Goal: Task Accomplishment & Management: Manage account settings

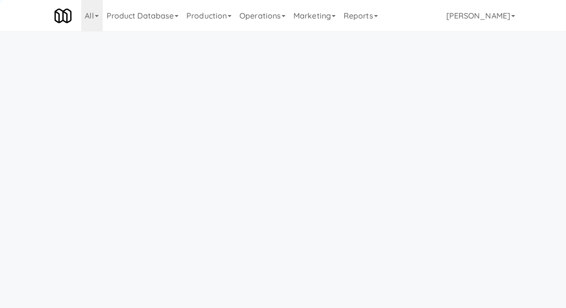
click at [256, 16] on link "Operations" at bounding box center [263, 15] width 54 height 31
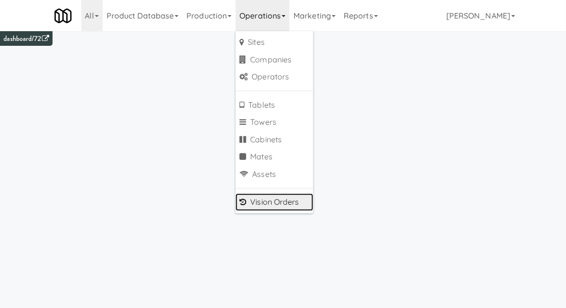
click at [256, 203] on link "Vision Orders" at bounding box center [275, 202] width 78 height 18
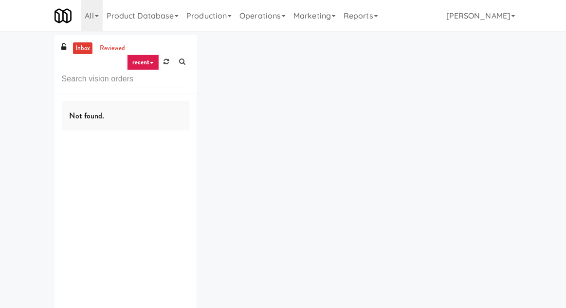
click at [88, 82] on input "text" at bounding box center [126, 79] width 128 height 18
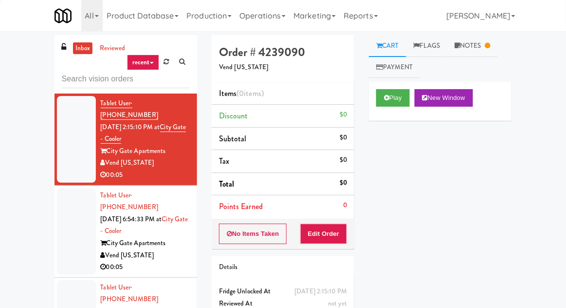
type input "R"
type input "Fridge"
click at [28, 93] on div "inbox reviewed recent all unclear take inventory issue suspicious failed recent…" at bounding box center [283, 214] width 566 height 358
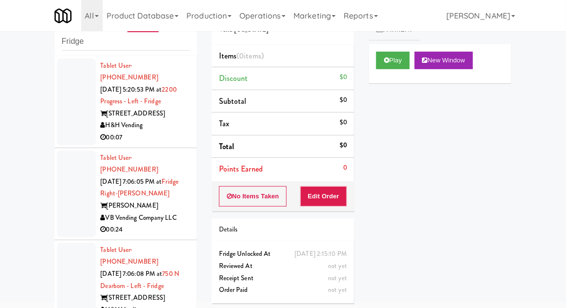
click at [69, 118] on div at bounding box center [76, 101] width 39 height 87
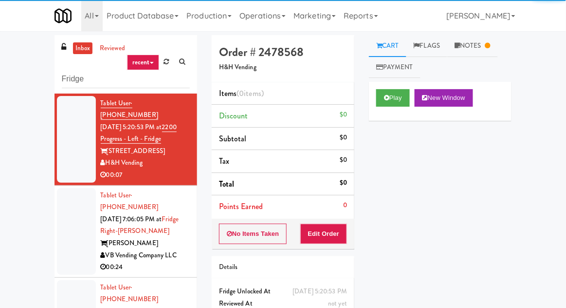
scroll to position [37, 0]
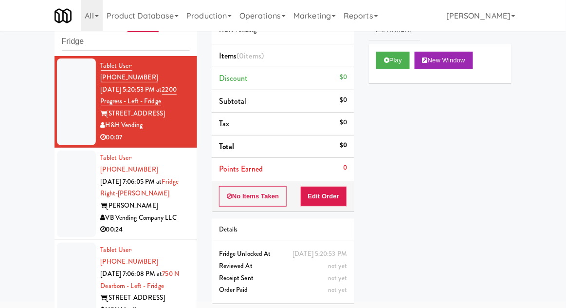
click at [67, 180] on div at bounding box center [76, 193] width 39 height 87
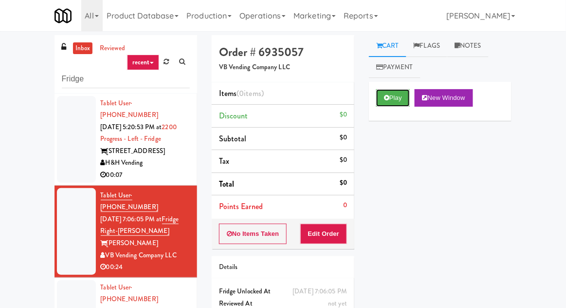
click at [403, 100] on button "Play" at bounding box center [393, 98] width 34 height 18
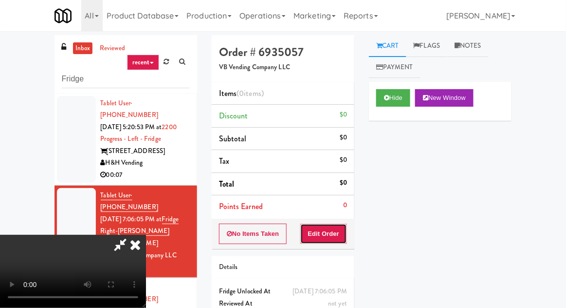
click at [332, 241] on button "Edit Order" at bounding box center [323, 233] width 47 height 20
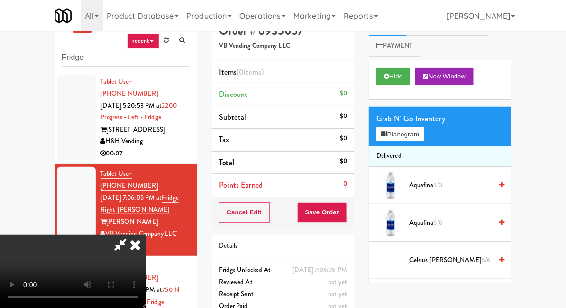
scroll to position [37, 0]
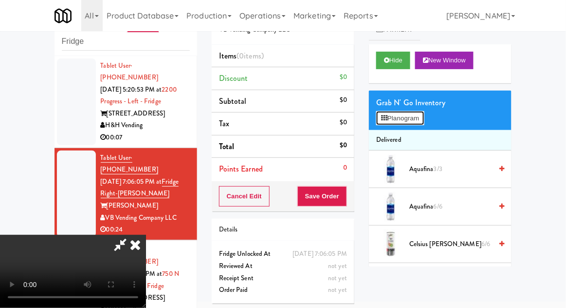
click at [414, 124] on button "Planogram" at bounding box center [400, 118] width 48 height 15
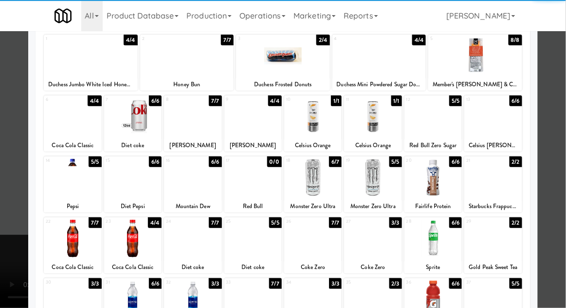
scroll to position [65, 0]
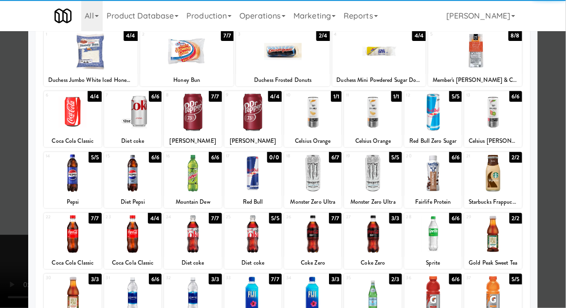
click at [134, 291] on div at bounding box center [132, 294] width 57 height 37
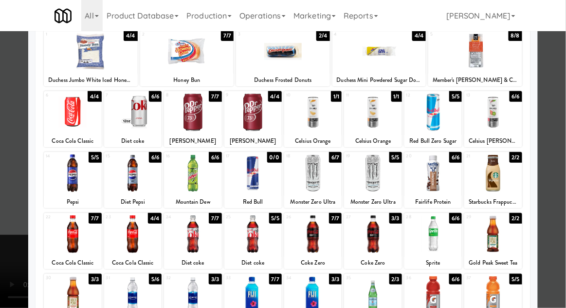
click at [555, 150] on div at bounding box center [283, 154] width 566 height 308
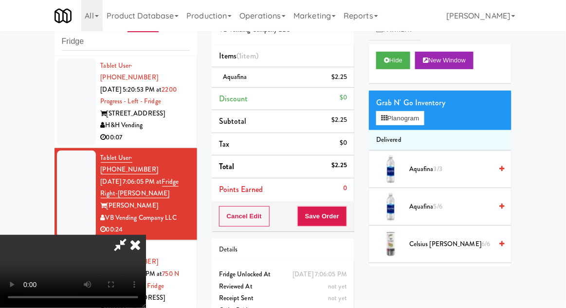
click at [346, 79] on div "$2.25" at bounding box center [340, 77] width 16 height 12
click at [345, 80] on link at bounding box center [346, 81] width 9 height 12
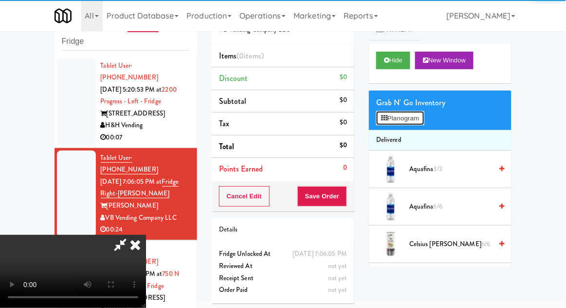
click at [405, 124] on button "Planogram" at bounding box center [400, 118] width 48 height 15
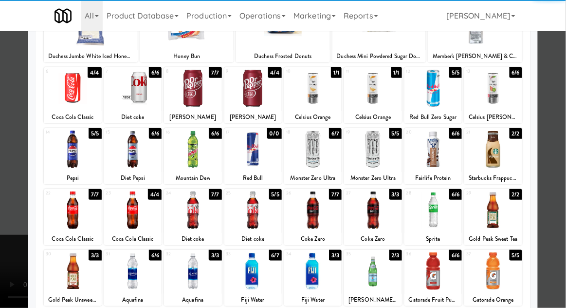
scroll to position [89, 0]
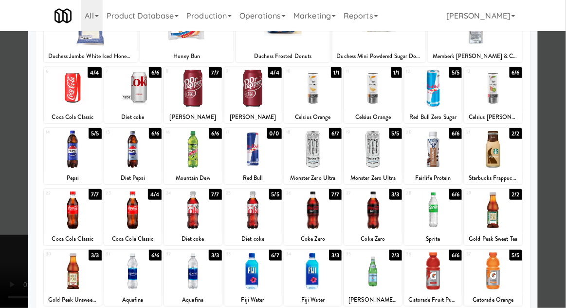
click at [244, 271] on div at bounding box center [252, 270] width 57 height 37
click at [11, 181] on div at bounding box center [283, 154] width 566 height 308
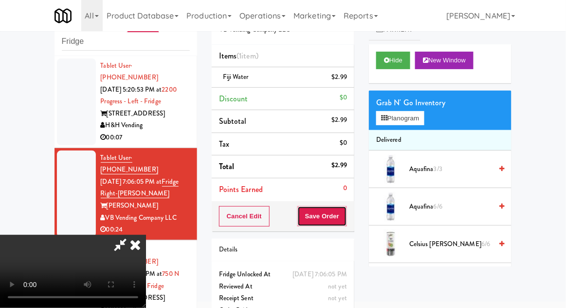
click at [345, 217] on button "Save Order" at bounding box center [322, 216] width 50 height 20
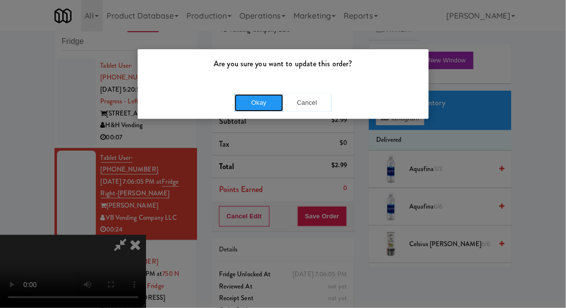
click at [244, 94] on button "Okay" at bounding box center [259, 103] width 49 height 18
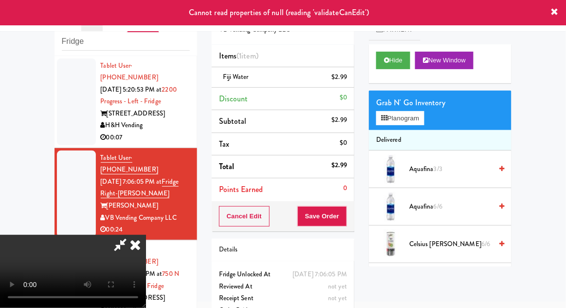
click at [146, 235] on icon at bounding box center [135, 244] width 21 height 19
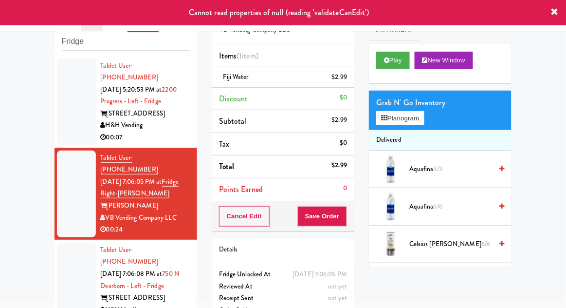
click at [73, 242] on div at bounding box center [76, 285] width 39 height 87
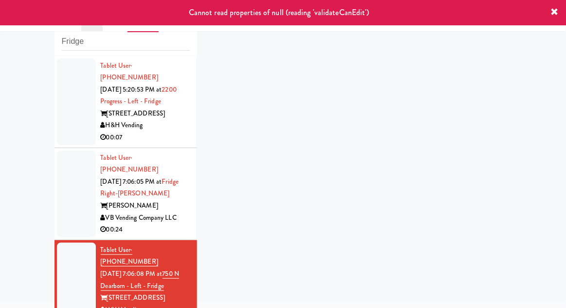
click at [61, 190] on div at bounding box center [76, 193] width 39 height 87
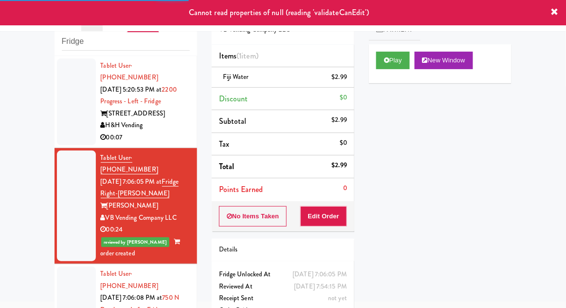
click at [65, 267] on div at bounding box center [76, 309] width 39 height 87
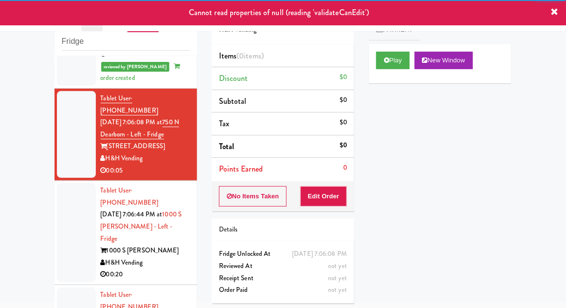
scroll to position [183, 0]
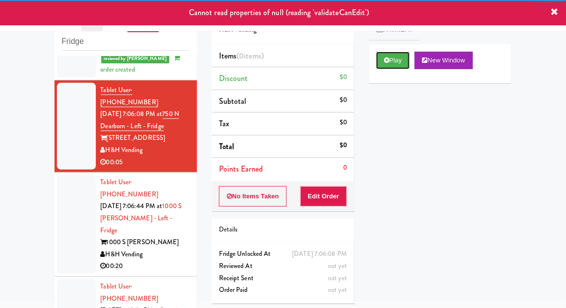
click at [389, 68] on button "Play" at bounding box center [393, 61] width 34 height 18
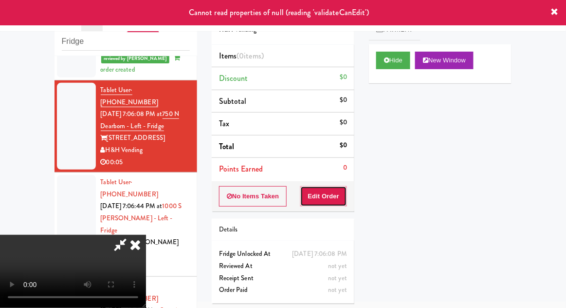
click at [327, 189] on button "Edit Order" at bounding box center [323, 196] width 47 height 20
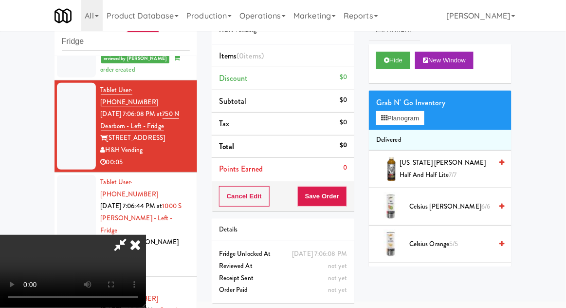
scroll to position [36, 0]
click at [408, 119] on button "Planogram" at bounding box center [400, 118] width 48 height 15
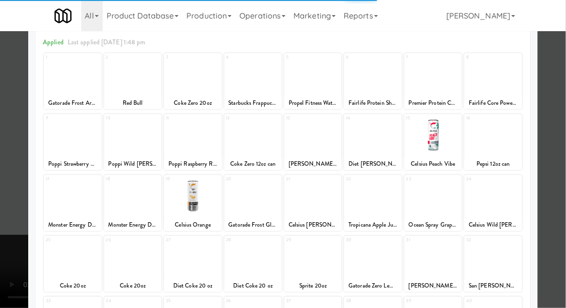
scroll to position [48, 0]
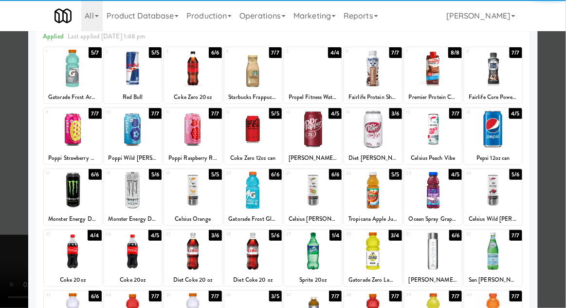
click at [135, 243] on div at bounding box center [132, 250] width 57 height 37
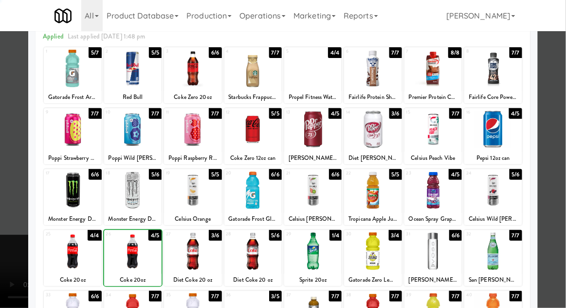
click at [558, 160] on div at bounding box center [283, 154] width 566 height 308
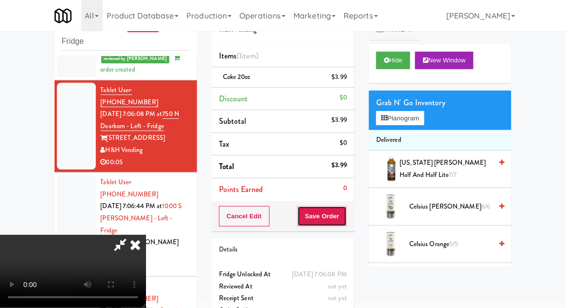
click at [347, 219] on button "Save Order" at bounding box center [322, 216] width 50 height 20
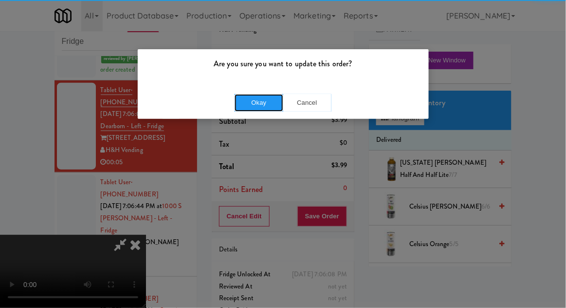
click at [262, 102] on button "Okay" at bounding box center [259, 103] width 49 height 18
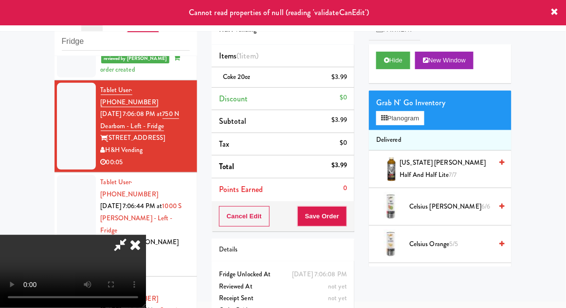
click at [146, 235] on icon at bounding box center [135, 244] width 21 height 19
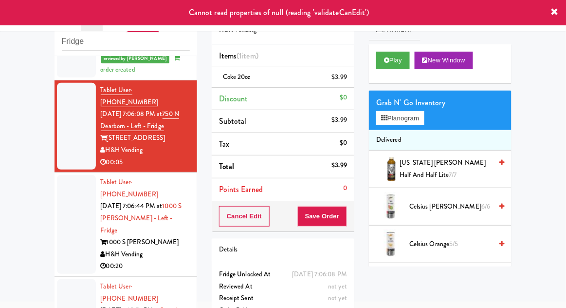
click at [57, 195] on div at bounding box center [76, 224] width 39 height 99
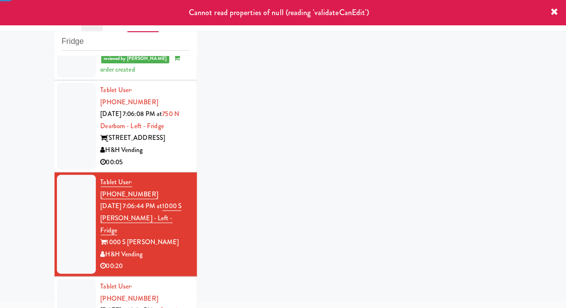
click at [56, 121] on li "Tablet User · (708) 537-5428 [DATE] 7:06:08 PM at [GEOGRAPHIC_DATA] - Left - Fr…" at bounding box center [126, 126] width 143 height 92
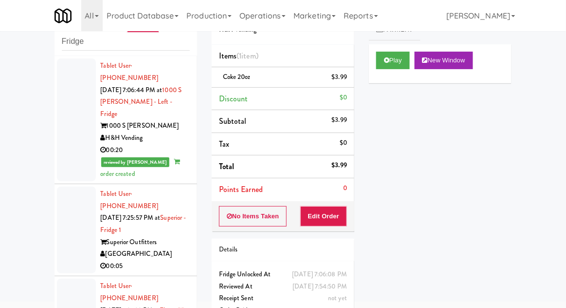
click at [58, 196] on div at bounding box center [76, 229] width 39 height 87
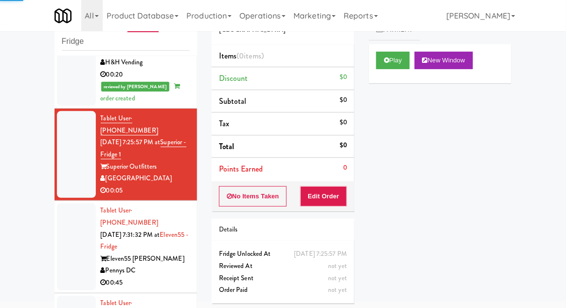
scroll to position [400, 0]
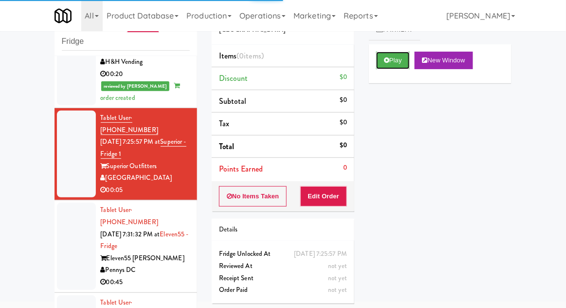
click at [395, 60] on button "Play" at bounding box center [393, 61] width 34 height 18
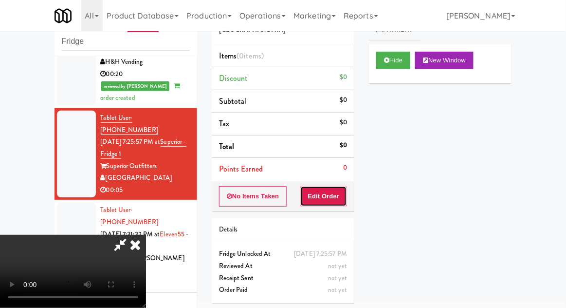
click at [327, 195] on button "Edit Order" at bounding box center [323, 196] width 47 height 20
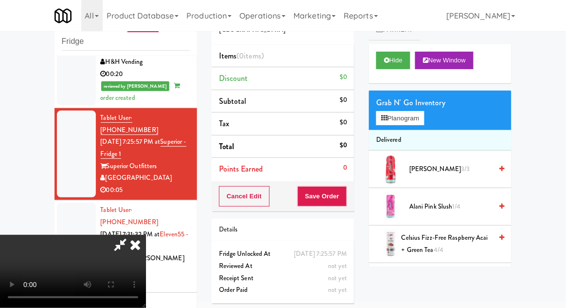
scroll to position [36, 0]
click at [408, 121] on button "Planogram" at bounding box center [400, 118] width 48 height 15
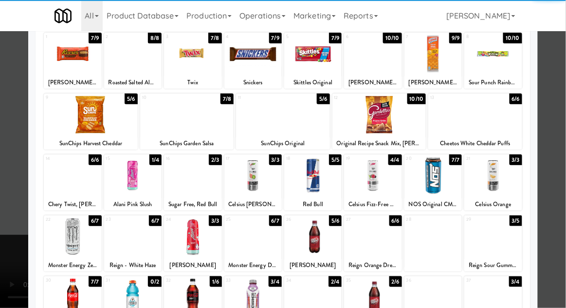
scroll to position [62, 0]
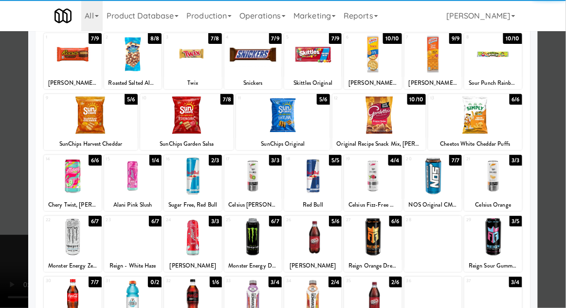
click at [135, 245] on div at bounding box center [132, 236] width 57 height 37
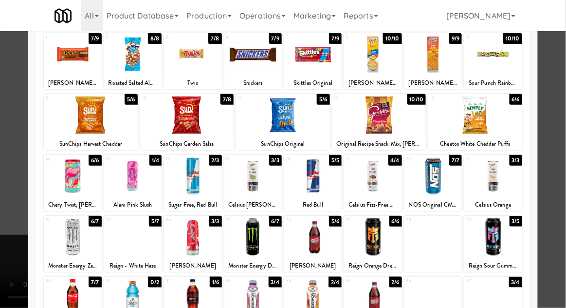
click at [550, 154] on div at bounding box center [283, 154] width 566 height 308
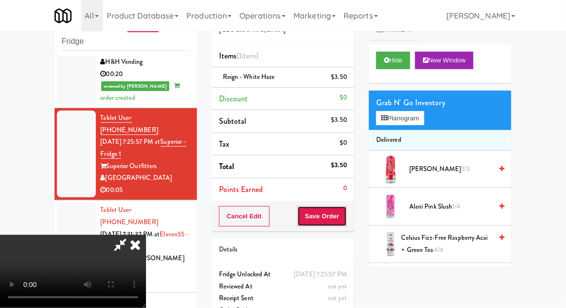
click at [346, 219] on button "Save Order" at bounding box center [322, 216] width 50 height 20
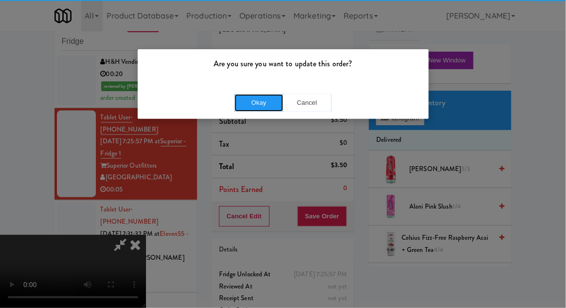
click at [265, 101] on button "Okay" at bounding box center [259, 103] width 49 height 18
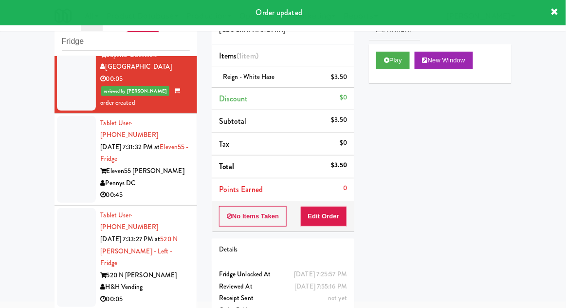
scroll to position [515, 0]
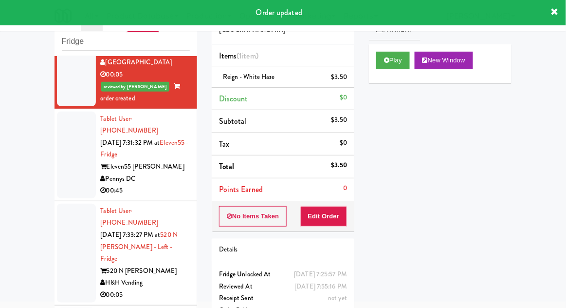
click at [60, 203] on div at bounding box center [76, 252] width 39 height 99
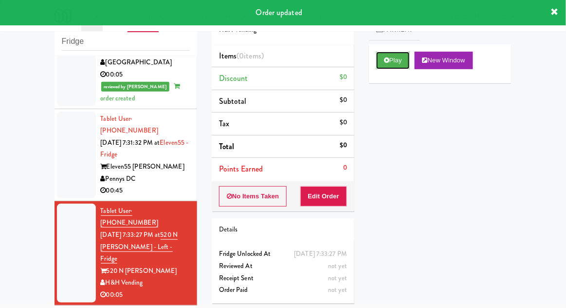
click at [395, 64] on button "Play" at bounding box center [393, 61] width 34 height 18
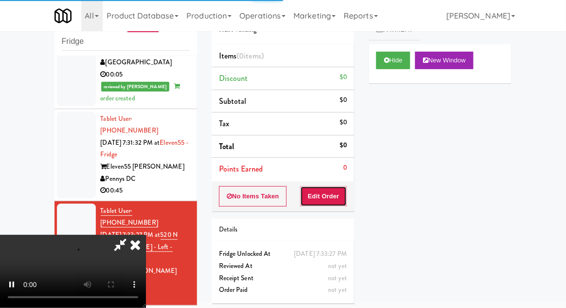
click at [333, 191] on button "Edit Order" at bounding box center [323, 196] width 47 height 20
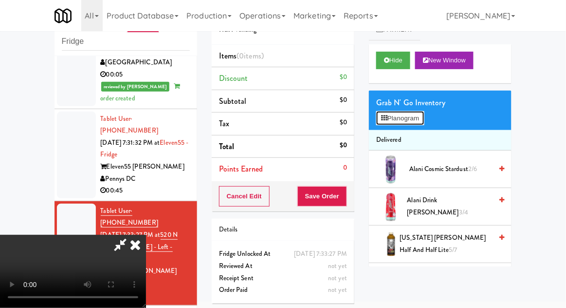
click at [407, 125] on button "Planogram" at bounding box center [400, 118] width 48 height 15
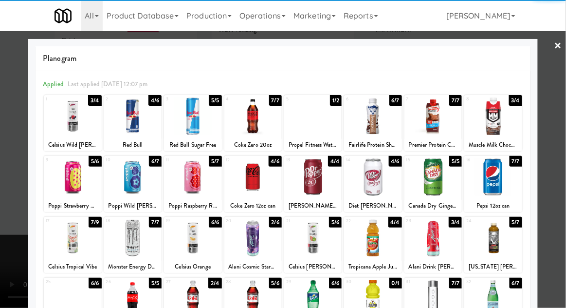
click at [59, 183] on div at bounding box center [72, 176] width 57 height 37
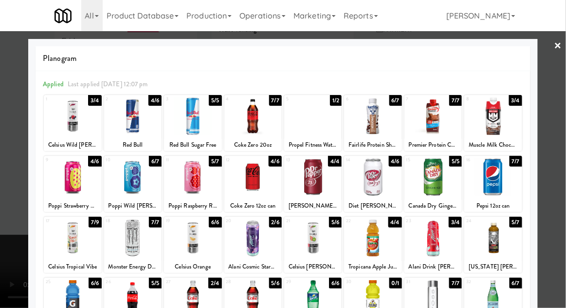
click at [559, 154] on div at bounding box center [283, 154] width 566 height 308
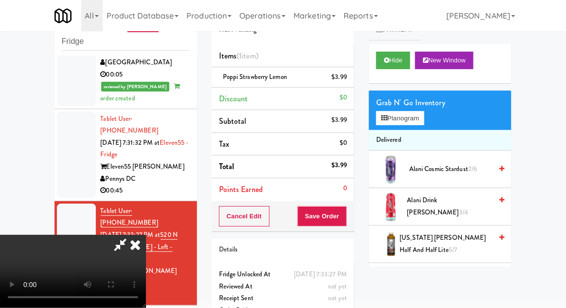
scroll to position [36, 0]
click at [342, 215] on button "Save Order" at bounding box center [322, 216] width 50 height 20
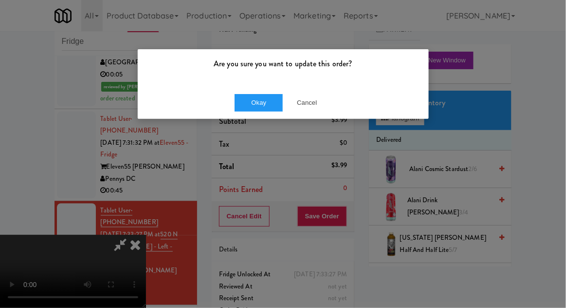
click at [249, 126] on div "Are you sure you want to update this order? Okay Cancel" at bounding box center [283, 154] width 566 height 308
click at [252, 110] on button "Okay" at bounding box center [259, 103] width 49 height 18
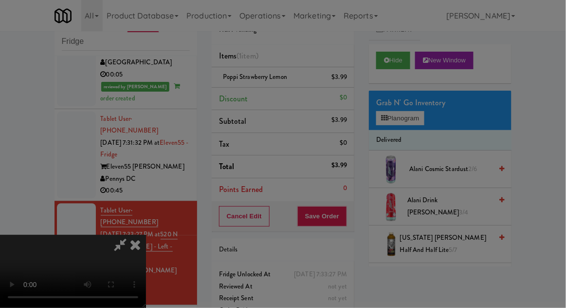
click at [11, 25] on div at bounding box center [283, 154] width 566 height 308
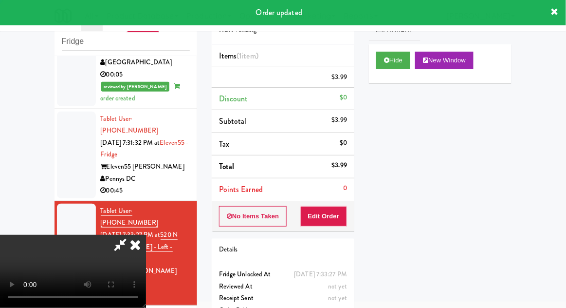
scroll to position [0, 0]
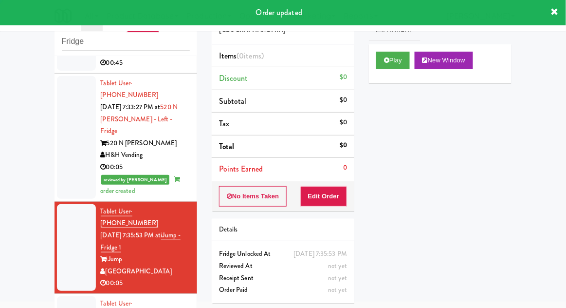
scroll to position [684, 0]
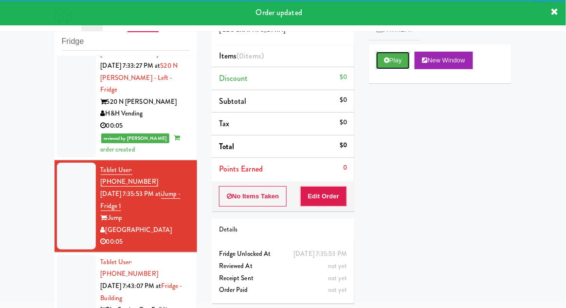
click at [399, 58] on button "Play" at bounding box center [393, 61] width 34 height 18
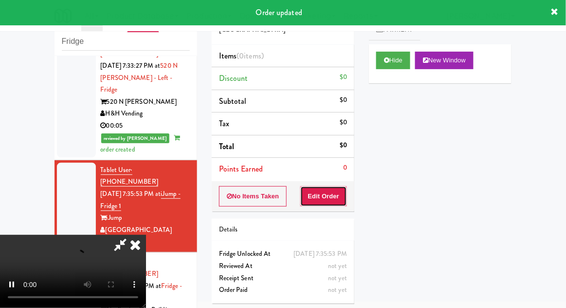
click at [332, 197] on button "Edit Order" at bounding box center [323, 196] width 47 height 20
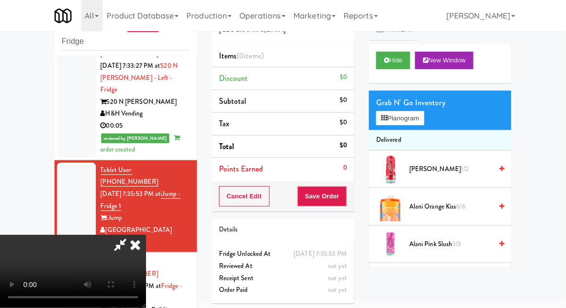
scroll to position [36, 0]
click at [412, 124] on button "Planogram" at bounding box center [400, 118] width 48 height 15
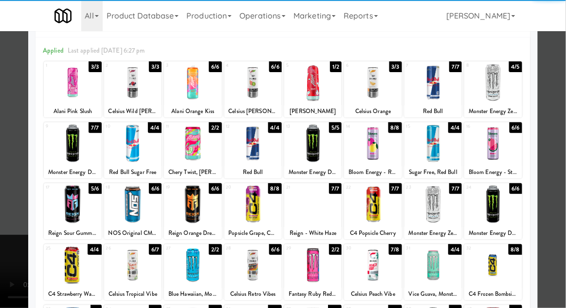
scroll to position [37, 0]
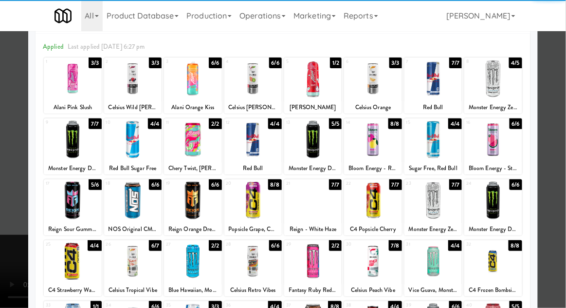
click at [450, 202] on div at bounding box center [432, 200] width 57 height 37
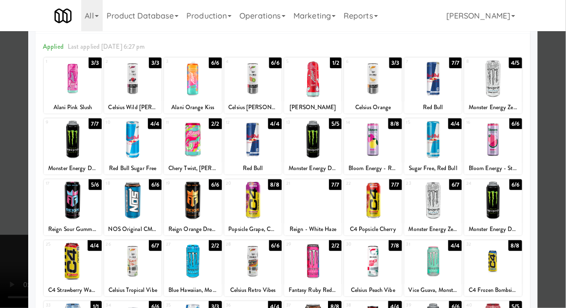
click at [561, 171] on div at bounding box center [283, 154] width 566 height 308
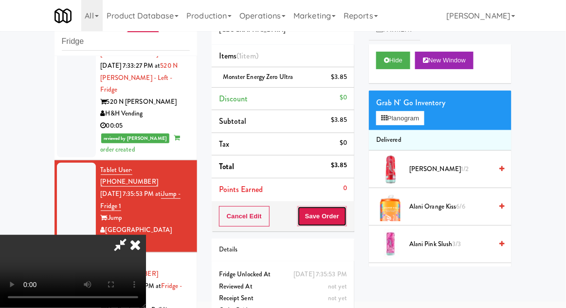
click at [345, 216] on button "Save Order" at bounding box center [322, 216] width 50 height 20
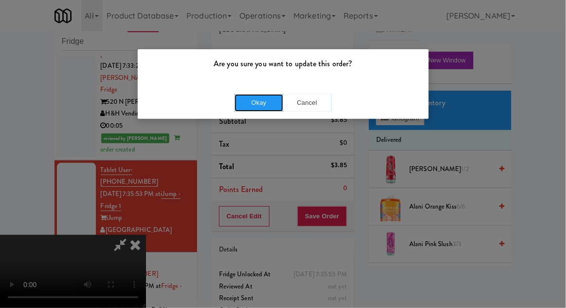
click at [254, 94] on button "Okay" at bounding box center [259, 103] width 49 height 18
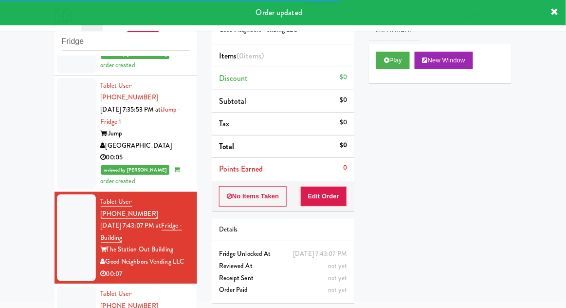
scroll to position [771, 0]
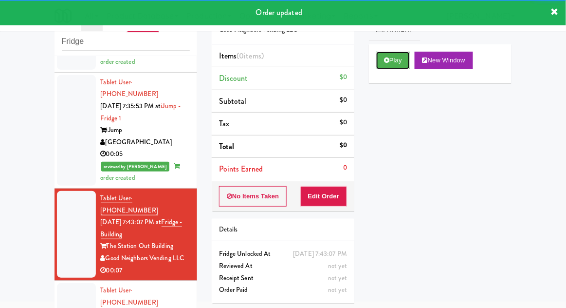
click at [398, 63] on button "Play" at bounding box center [393, 61] width 34 height 18
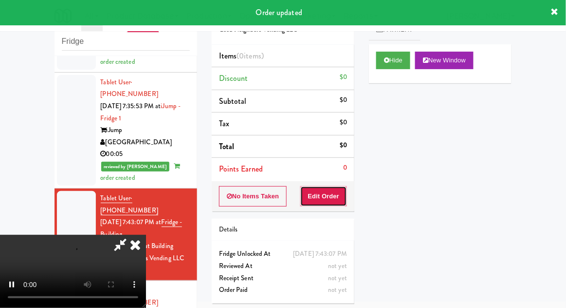
click at [330, 201] on button "Edit Order" at bounding box center [323, 196] width 47 height 20
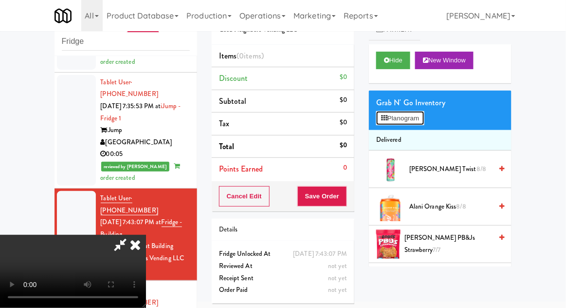
click at [405, 122] on button "Planogram" at bounding box center [400, 118] width 48 height 15
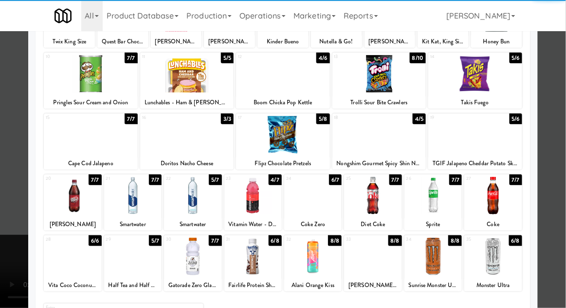
scroll to position [105, 0]
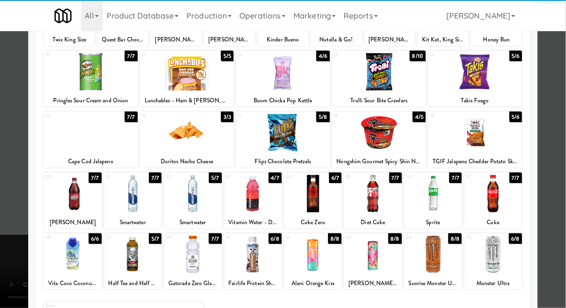
click at [383, 269] on div at bounding box center [372, 254] width 57 height 37
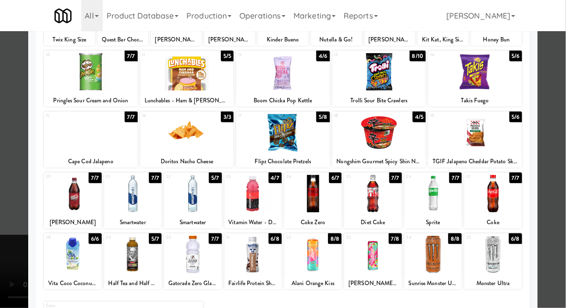
click at [554, 205] on div at bounding box center [283, 154] width 566 height 308
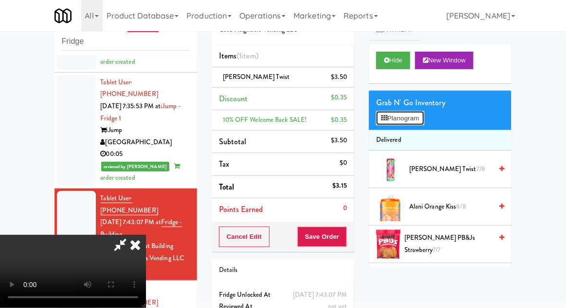
click at [408, 112] on button "Planogram" at bounding box center [400, 118] width 48 height 15
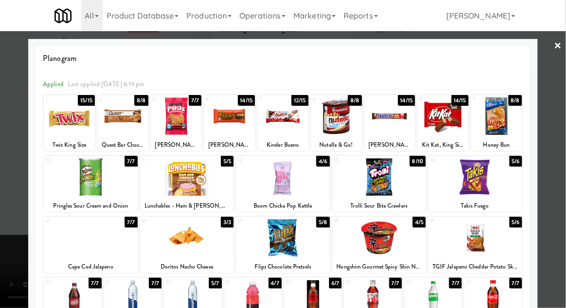
click at [312, 298] on div at bounding box center [312, 298] width 57 height 37
click at [562, 191] on div at bounding box center [283, 154] width 566 height 308
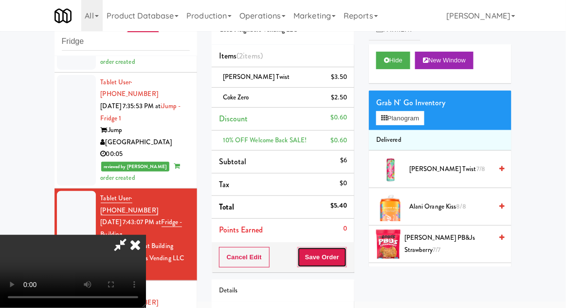
click at [344, 256] on button "Save Order" at bounding box center [322, 257] width 50 height 20
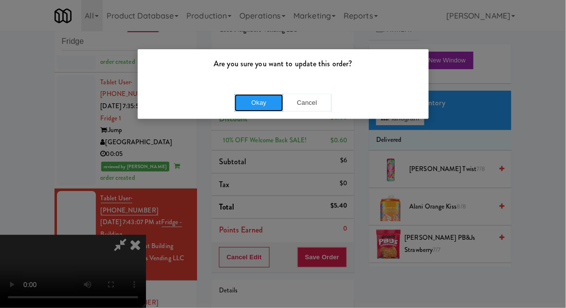
click at [250, 100] on button "Okay" at bounding box center [259, 103] width 49 height 18
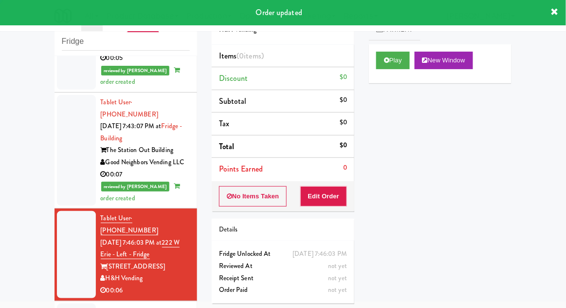
scroll to position [868, 0]
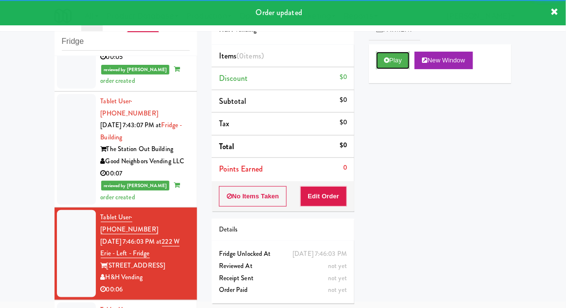
click at [398, 65] on button "Play" at bounding box center [393, 61] width 34 height 18
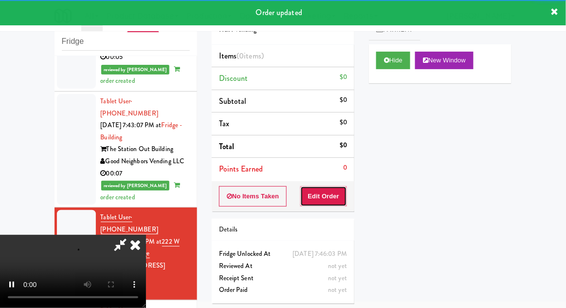
click at [343, 186] on button "Edit Order" at bounding box center [323, 196] width 47 height 20
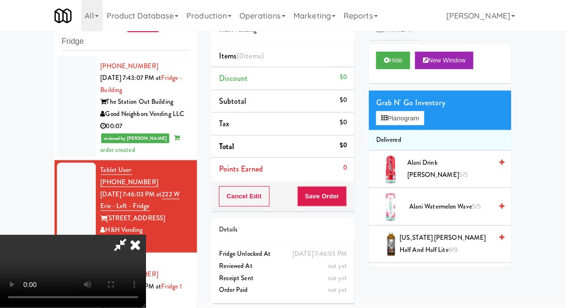
scroll to position [0, 0]
click at [406, 131] on li "Delivered" at bounding box center [440, 140] width 143 height 20
click at [417, 123] on button "Planogram" at bounding box center [400, 118] width 48 height 15
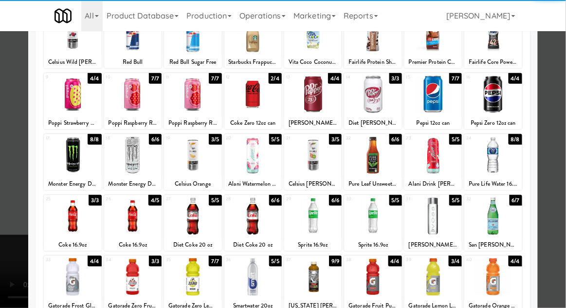
scroll to position [123, 0]
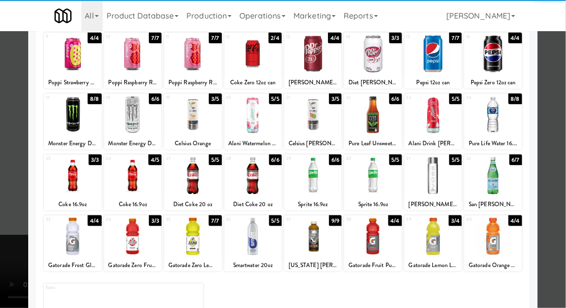
click at [507, 182] on div at bounding box center [492, 175] width 57 height 37
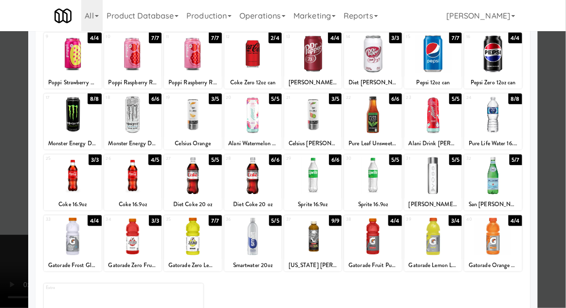
click at [558, 179] on div at bounding box center [283, 154] width 566 height 308
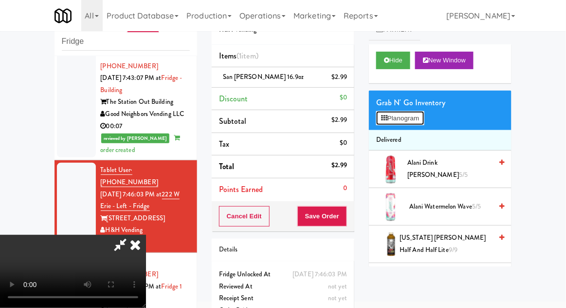
click at [414, 119] on button "Planogram" at bounding box center [400, 118] width 48 height 15
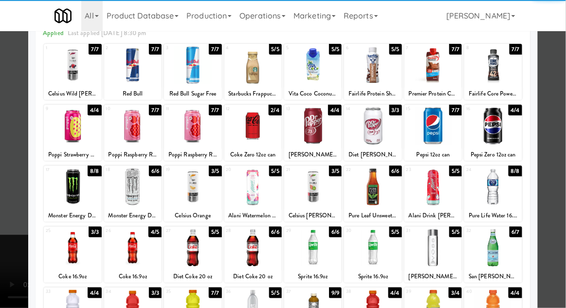
scroll to position [53, 0]
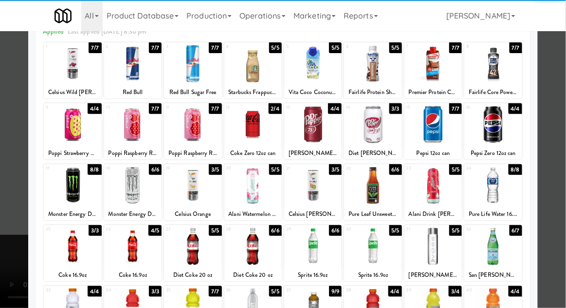
click at [503, 251] on div at bounding box center [492, 245] width 57 height 37
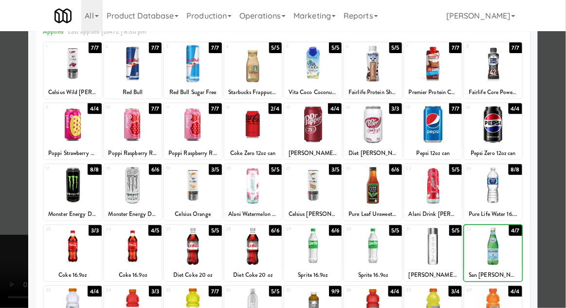
click at [556, 210] on div at bounding box center [283, 154] width 566 height 308
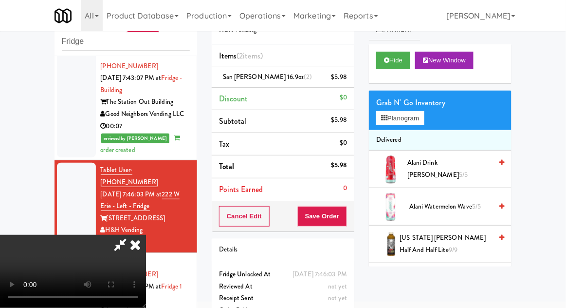
scroll to position [36, 0]
click at [346, 215] on button "Save Order" at bounding box center [322, 216] width 50 height 20
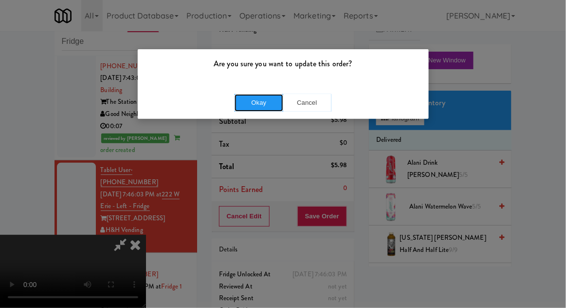
click at [247, 105] on button "Okay" at bounding box center [259, 103] width 49 height 18
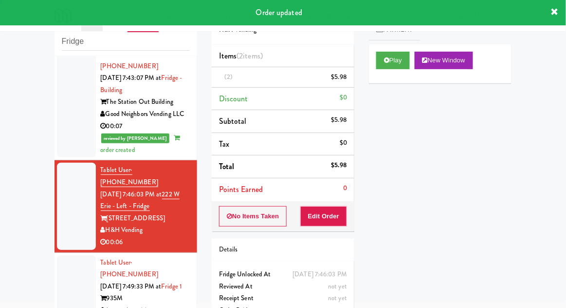
scroll to position [0, 0]
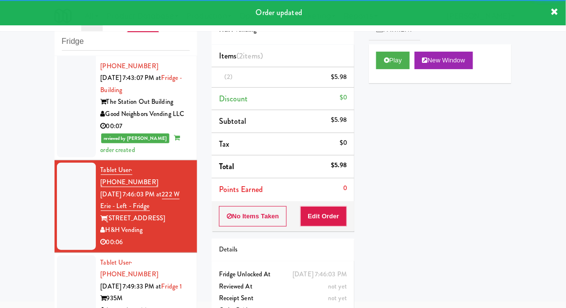
click at [58, 255] on div at bounding box center [76, 292] width 39 height 75
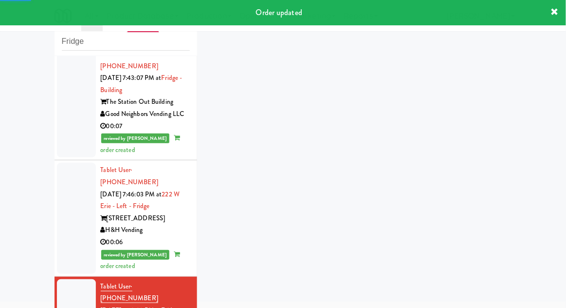
scroll to position [939, 0]
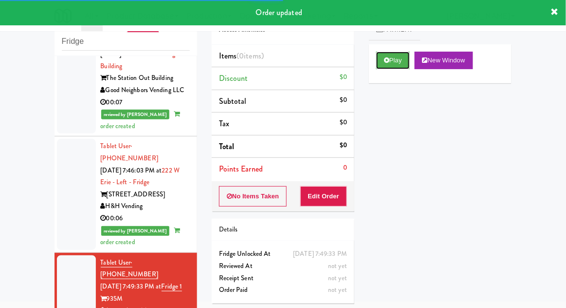
click at [394, 68] on button "Play" at bounding box center [393, 61] width 34 height 18
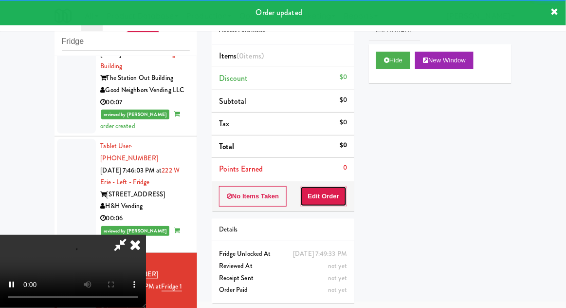
click at [334, 193] on button "Edit Order" at bounding box center [323, 196] width 47 height 20
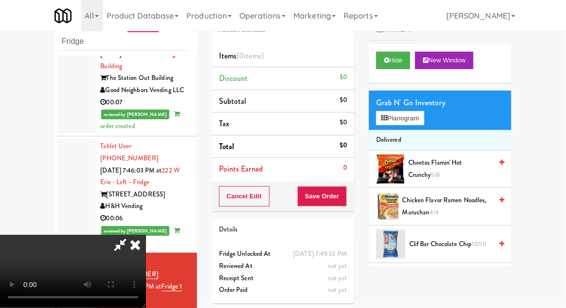
scroll to position [0, 0]
click at [411, 117] on button "Planogram" at bounding box center [400, 118] width 48 height 15
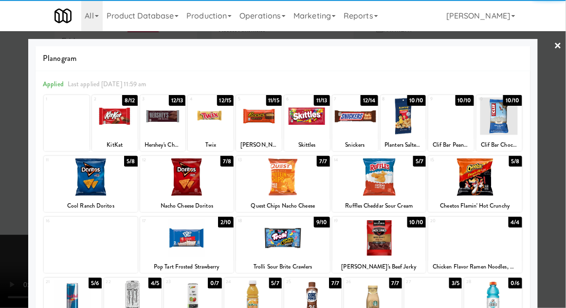
click at [269, 118] on div at bounding box center [259, 115] width 46 height 37
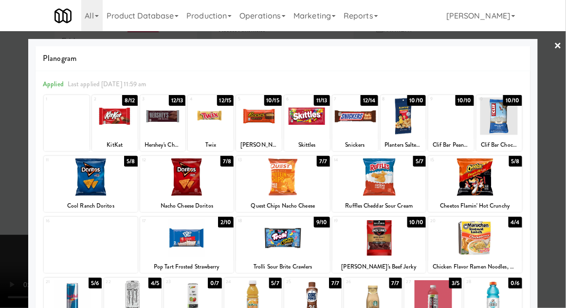
click at [270, 126] on div at bounding box center [259, 115] width 46 height 37
click at [266, 128] on div at bounding box center [259, 115] width 46 height 37
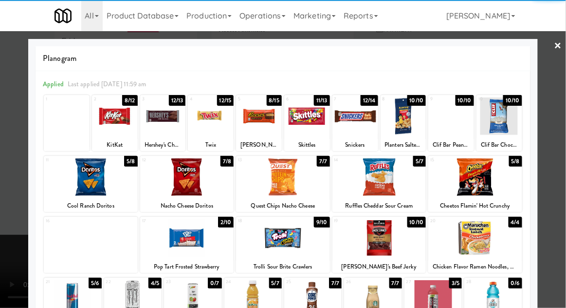
click at [565, 142] on div at bounding box center [283, 154] width 566 height 308
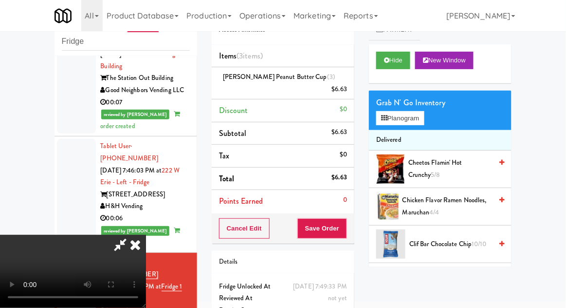
click at [343, 83] on div "$6.63" at bounding box center [340, 89] width 16 height 12
click at [349, 90] on icon at bounding box center [348, 93] width 5 height 6
click at [345, 221] on button "Save Order" at bounding box center [322, 228] width 50 height 20
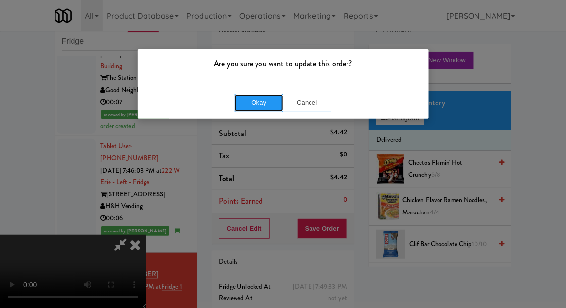
click at [247, 94] on button "Okay" at bounding box center [259, 103] width 49 height 18
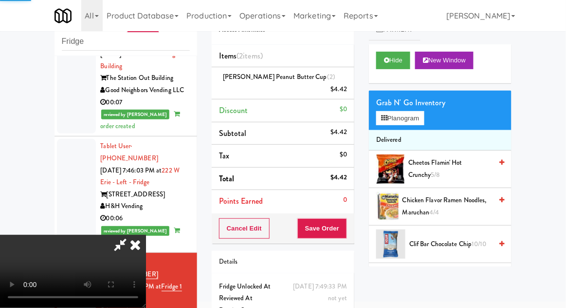
scroll to position [0, 0]
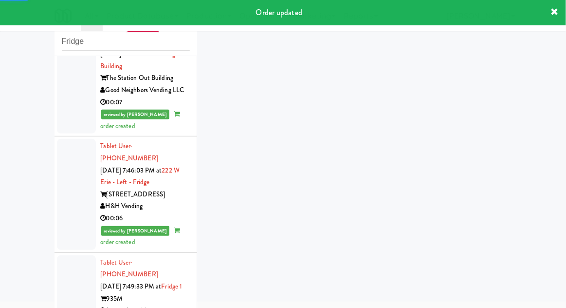
scroll to position [963, 0]
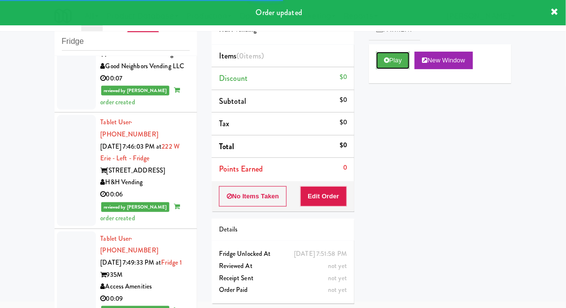
click at [393, 66] on button "Play" at bounding box center [393, 61] width 34 height 18
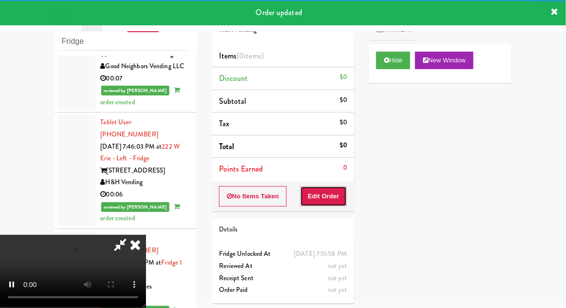
click at [330, 191] on button "Edit Order" at bounding box center [323, 196] width 47 height 20
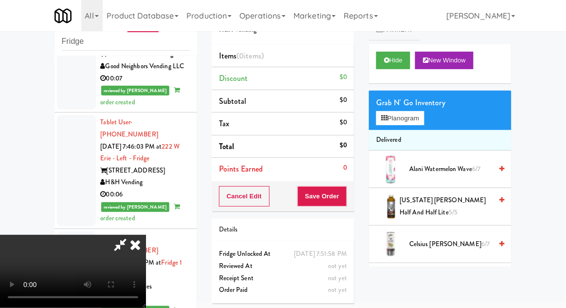
scroll to position [0, 0]
click at [424, 122] on button "Planogram" at bounding box center [400, 118] width 48 height 15
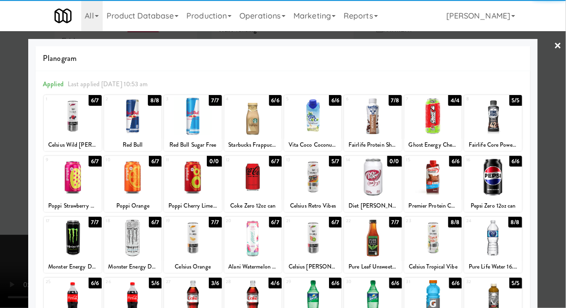
click at [249, 186] on div at bounding box center [252, 176] width 57 height 37
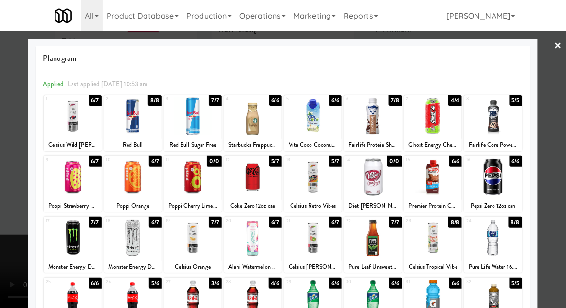
click at [555, 120] on div at bounding box center [283, 154] width 566 height 308
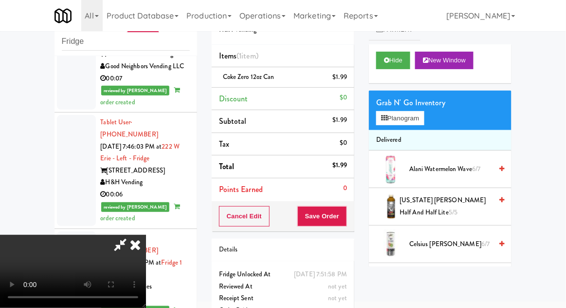
scroll to position [36, 0]
click at [345, 213] on button "Save Order" at bounding box center [322, 216] width 50 height 20
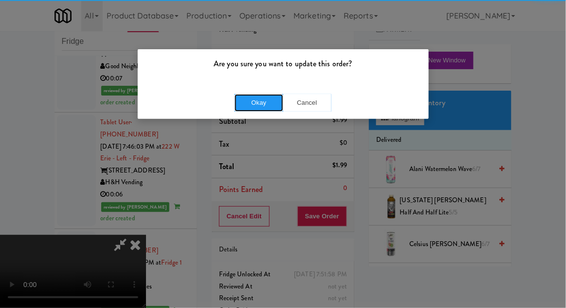
click at [258, 108] on button "Okay" at bounding box center [259, 103] width 49 height 18
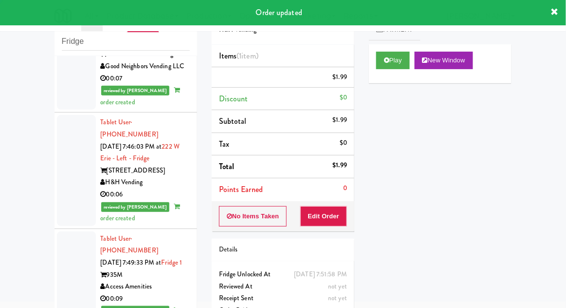
scroll to position [0, 0]
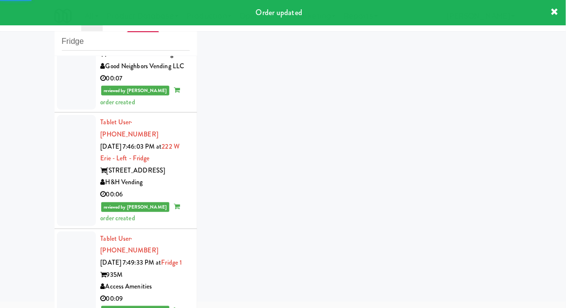
scroll to position [987, 0]
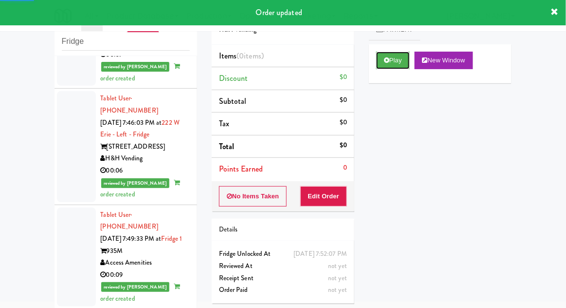
click at [399, 63] on button "Play" at bounding box center [393, 61] width 34 height 18
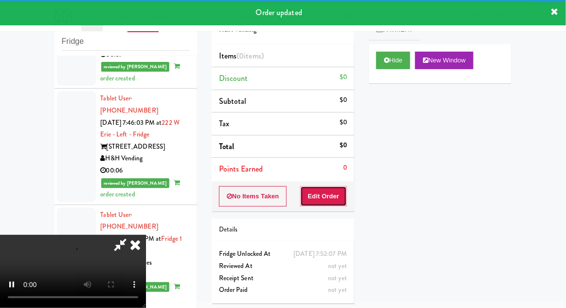
click at [330, 189] on button "Edit Order" at bounding box center [323, 196] width 47 height 20
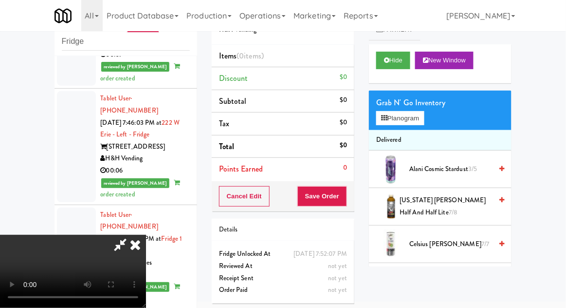
click at [146, 235] on icon at bounding box center [135, 244] width 21 height 19
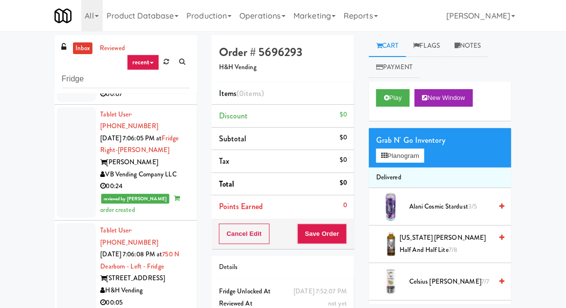
scroll to position [0, 0]
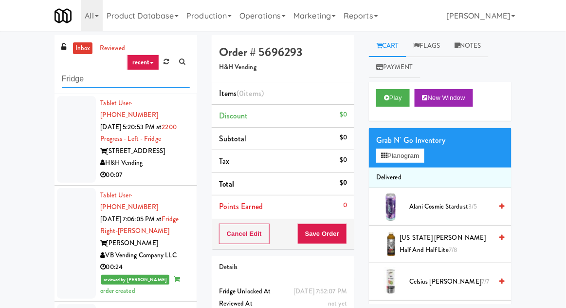
click at [75, 82] on input "Fridge" at bounding box center [126, 79] width 128 height 18
click at [72, 81] on input "Fridge" at bounding box center [126, 79] width 128 height 18
type input "Pantry"
click at [23, 92] on div "inbox reviewed recent all unclear take inventory issue suspicious failed recent…" at bounding box center [283, 214] width 566 height 358
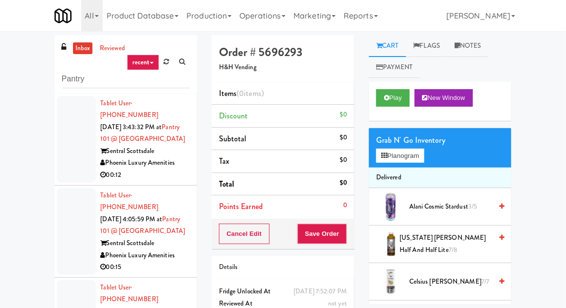
click at [67, 159] on div at bounding box center [76, 139] width 39 height 87
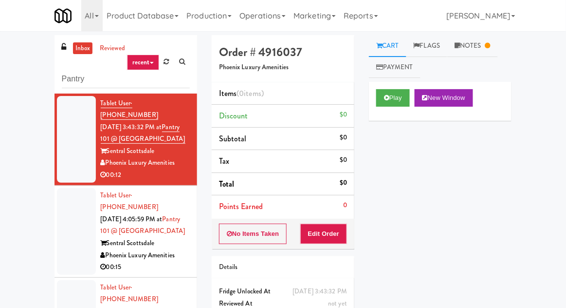
click at [59, 209] on div at bounding box center [76, 231] width 39 height 87
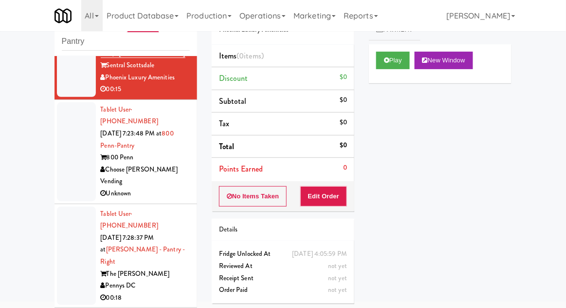
scroll to position [141, 0]
click at [68, 162] on div at bounding box center [76, 151] width 39 height 99
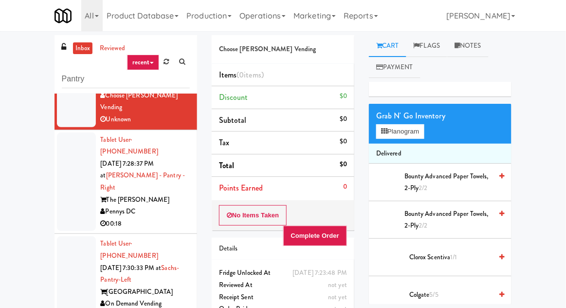
scroll to position [250, 0]
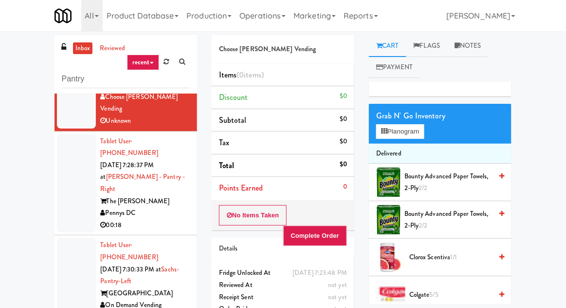
click at [67, 149] on div at bounding box center [76, 183] width 39 height 99
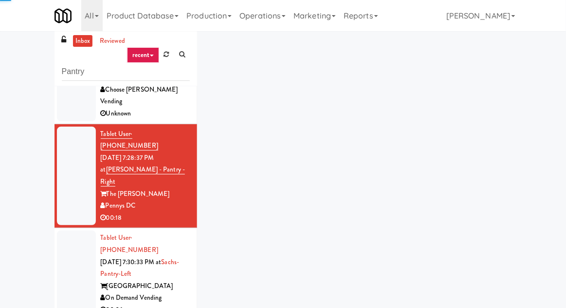
scroll to position [37, 0]
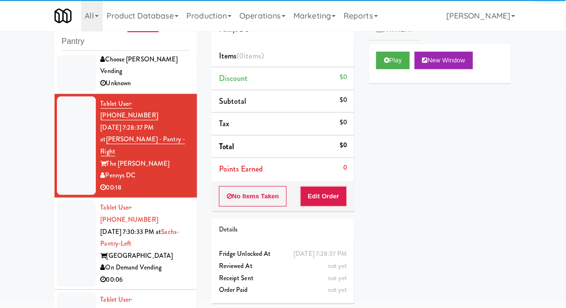
click at [73, 219] on div at bounding box center [76, 243] width 39 height 87
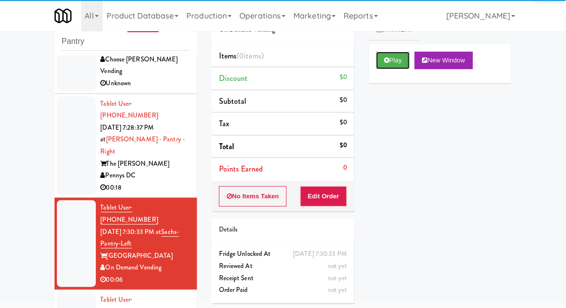
click at [403, 68] on button "Play" at bounding box center [393, 61] width 34 height 18
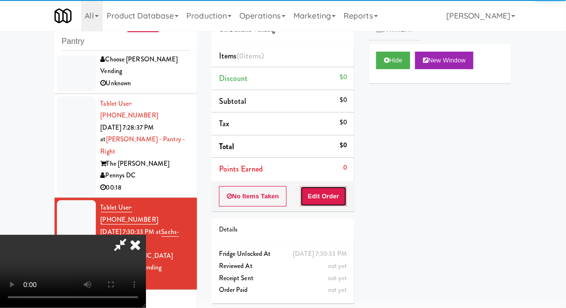
click at [337, 186] on button "Edit Order" at bounding box center [323, 196] width 47 height 20
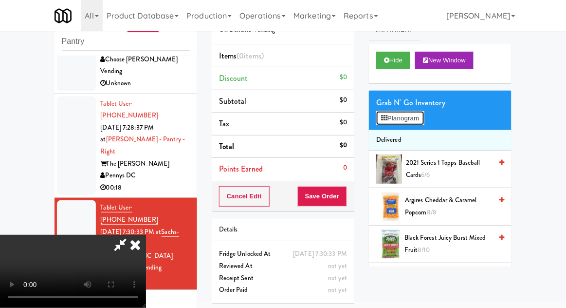
click at [422, 119] on button "Planogram" at bounding box center [400, 118] width 48 height 15
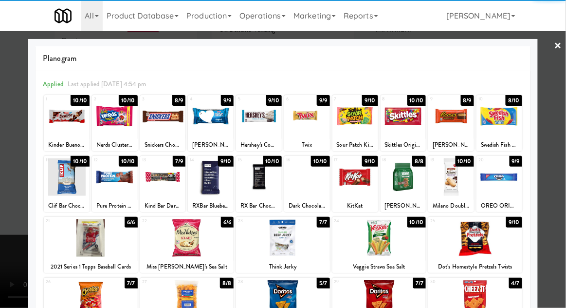
click at [261, 241] on div at bounding box center [283, 237] width 94 height 37
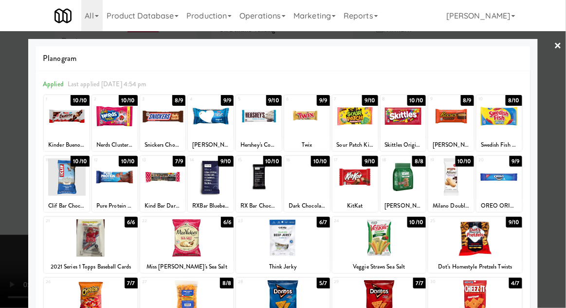
click at [559, 158] on div at bounding box center [283, 154] width 566 height 308
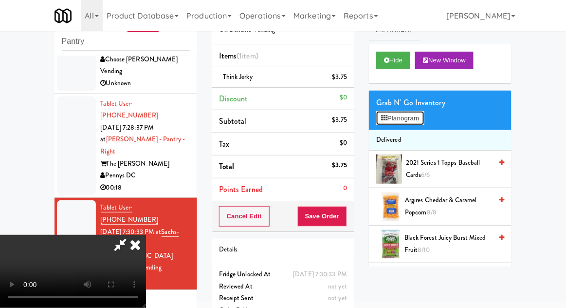
click at [422, 122] on button "Planogram" at bounding box center [400, 118] width 48 height 15
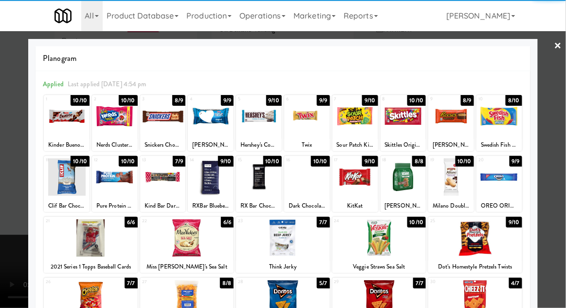
click at [276, 238] on div at bounding box center [283, 237] width 94 height 37
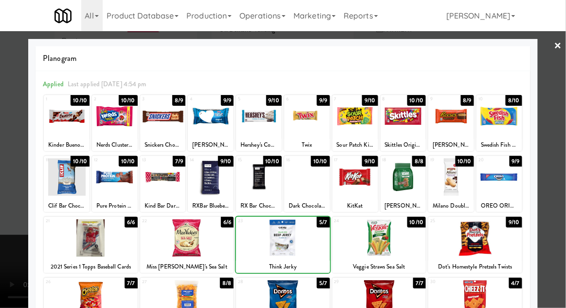
click at [562, 160] on div at bounding box center [283, 154] width 566 height 308
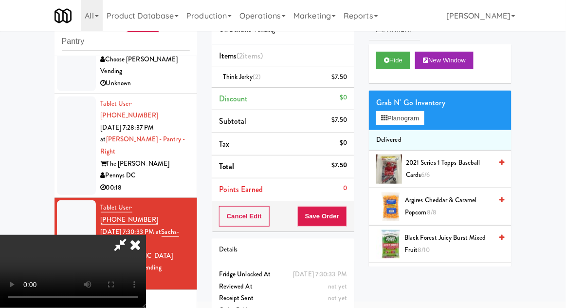
click at [353, 213] on div "Cancel Edit Save Order" at bounding box center [283, 216] width 143 height 30
click at [347, 216] on button "Save Order" at bounding box center [322, 216] width 50 height 20
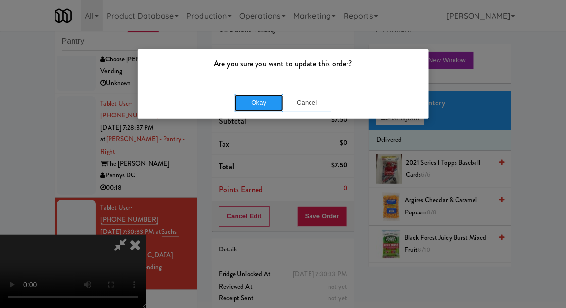
click at [239, 100] on button "Okay" at bounding box center [259, 103] width 49 height 18
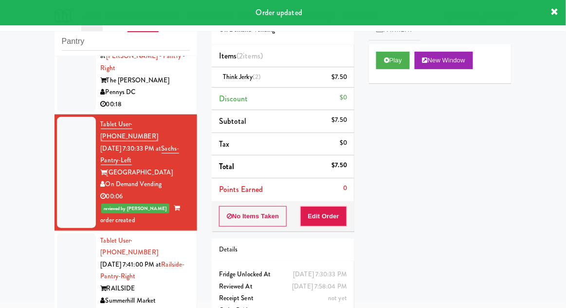
click at [60, 233] on div at bounding box center [76, 276] width 39 height 87
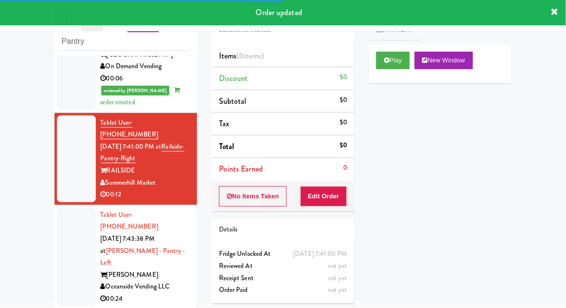
scroll to position [452, 0]
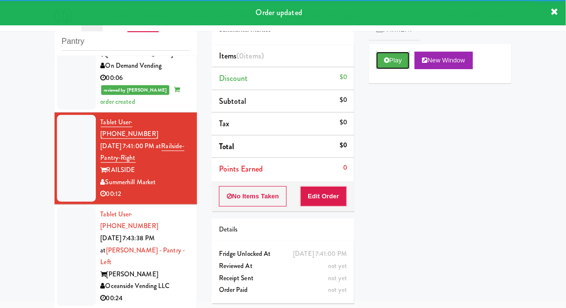
click at [396, 67] on button "Play" at bounding box center [393, 61] width 34 height 18
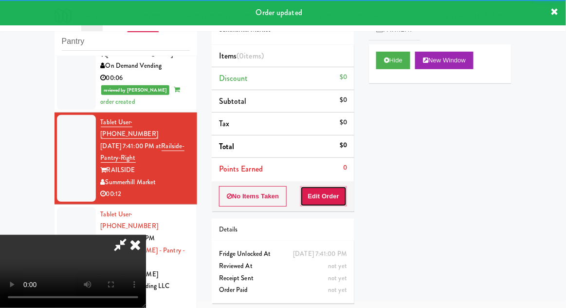
click at [331, 194] on button "Edit Order" at bounding box center [323, 196] width 47 height 20
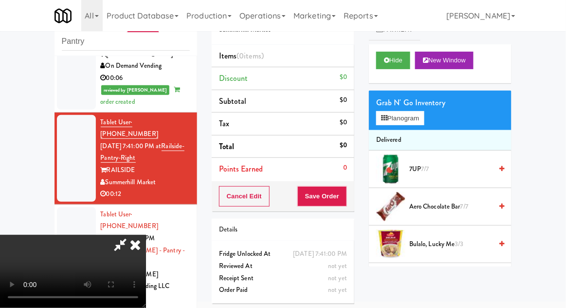
scroll to position [36, 0]
click at [417, 123] on button "Planogram" at bounding box center [400, 118] width 48 height 15
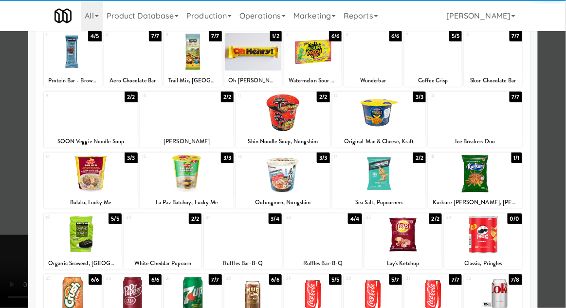
scroll to position [64, 0]
click at [386, 297] on div at bounding box center [372, 294] width 57 height 37
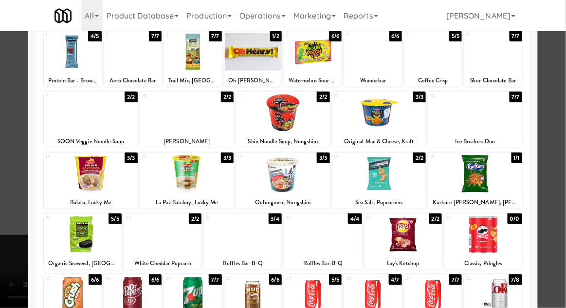
click at [562, 216] on div at bounding box center [283, 154] width 566 height 308
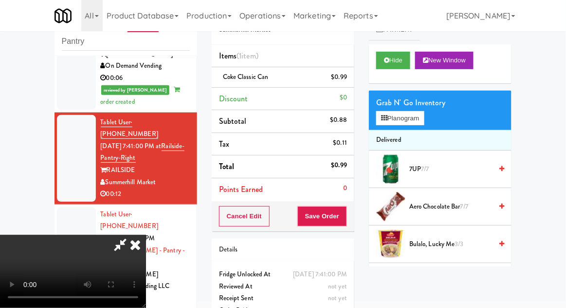
click at [406, 130] on li "Delivered" at bounding box center [440, 140] width 143 height 20
click at [407, 123] on button "Planogram" at bounding box center [400, 118] width 48 height 15
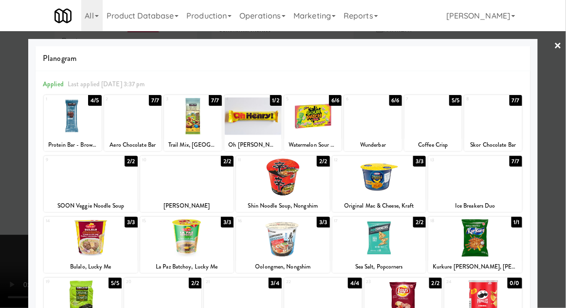
click at [504, 129] on div at bounding box center [492, 115] width 57 height 37
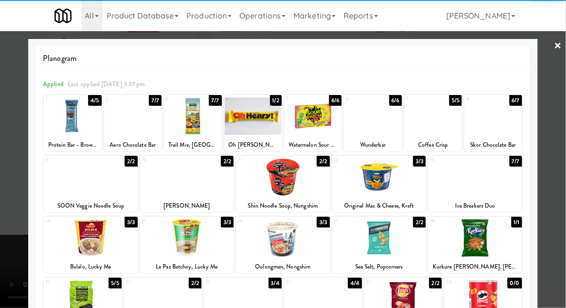
click at [564, 136] on div at bounding box center [283, 154] width 566 height 308
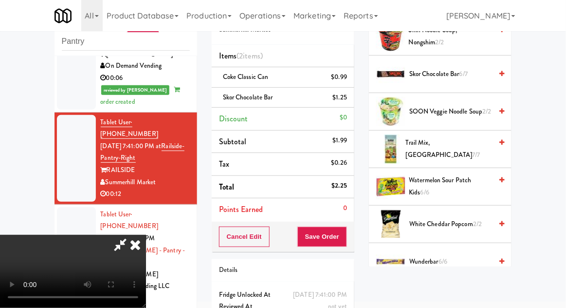
scroll to position [36, 0]
click at [342, 237] on button "Save Order" at bounding box center [322, 236] width 50 height 20
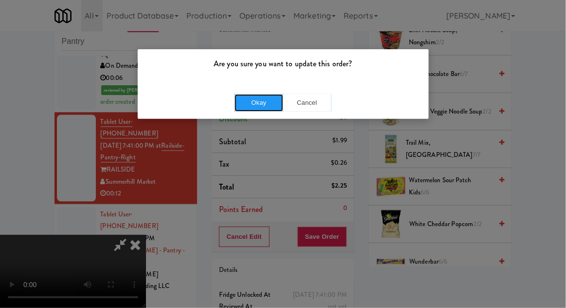
click at [245, 109] on button "Okay" at bounding box center [259, 103] width 49 height 18
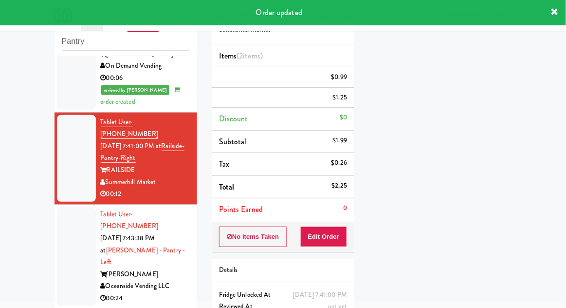
scroll to position [0, 0]
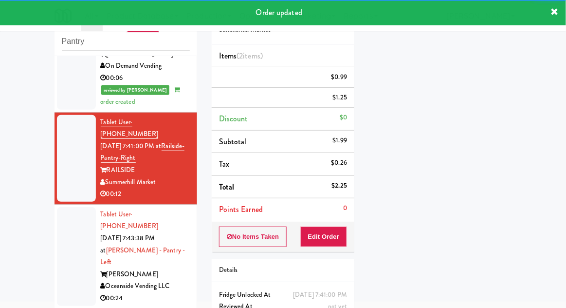
click at [66, 207] on div at bounding box center [76, 256] width 39 height 99
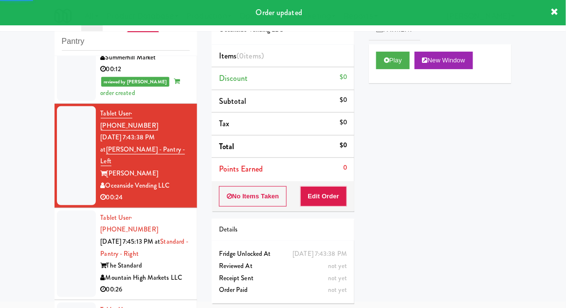
scroll to position [577, 0]
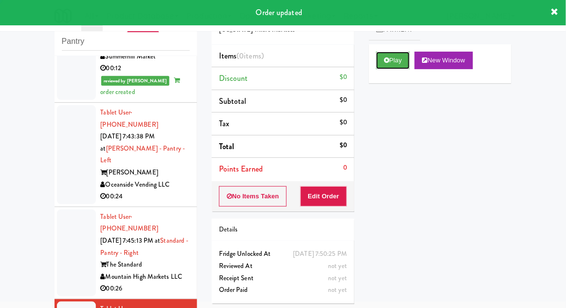
click at [398, 61] on button "Play" at bounding box center [393, 61] width 34 height 18
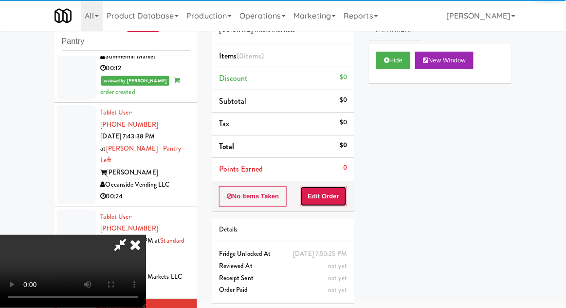
click at [329, 196] on button "Edit Order" at bounding box center [323, 196] width 47 height 20
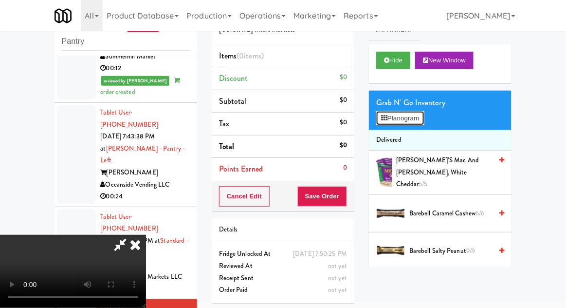
click at [423, 112] on button "Planogram" at bounding box center [400, 118] width 48 height 15
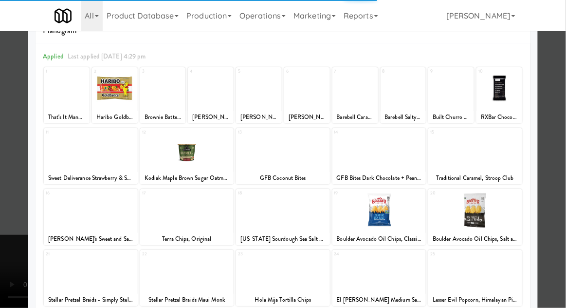
scroll to position [32, 0]
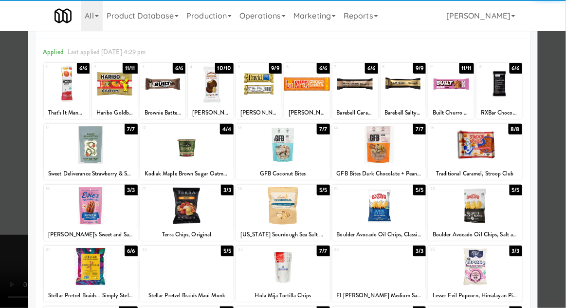
click at [167, 211] on div at bounding box center [187, 205] width 94 height 37
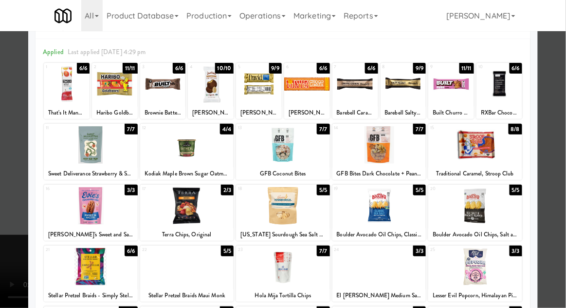
click at [167, 210] on div at bounding box center [187, 205] width 94 height 37
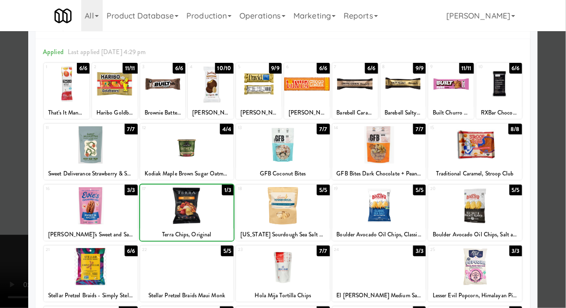
click at [553, 154] on div at bounding box center [283, 154] width 566 height 308
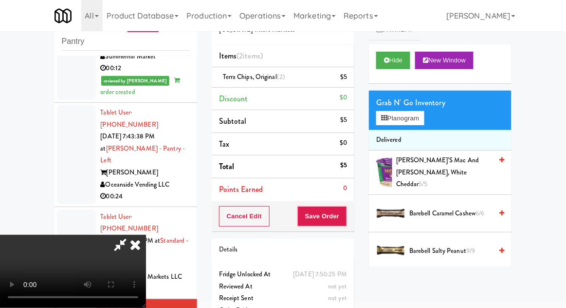
scroll to position [36, 0]
click at [346, 221] on button "Save Order" at bounding box center [322, 216] width 50 height 20
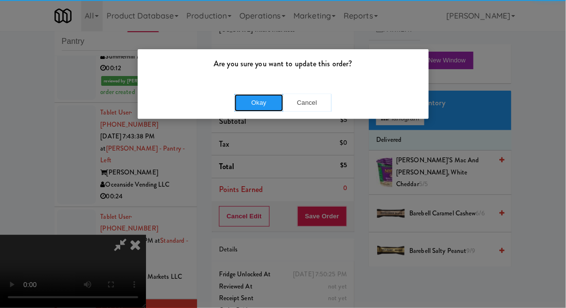
click at [242, 100] on button "Okay" at bounding box center [259, 103] width 49 height 18
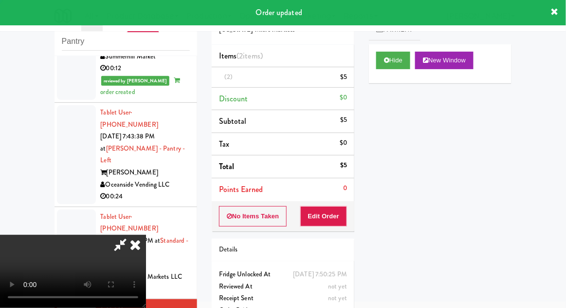
scroll to position [0, 0]
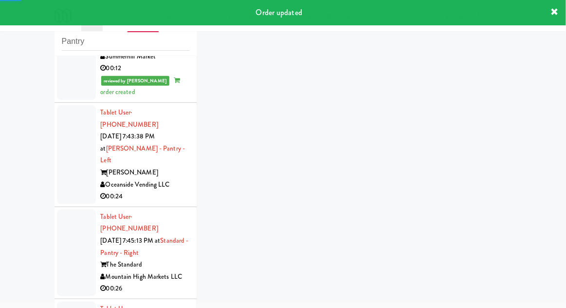
scroll to position [604, 0]
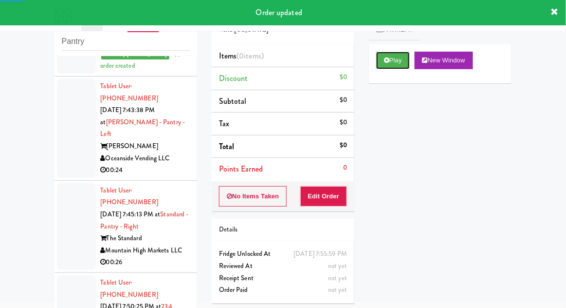
click at [389, 65] on button "Play" at bounding box center [393, 61] width 34 height 18
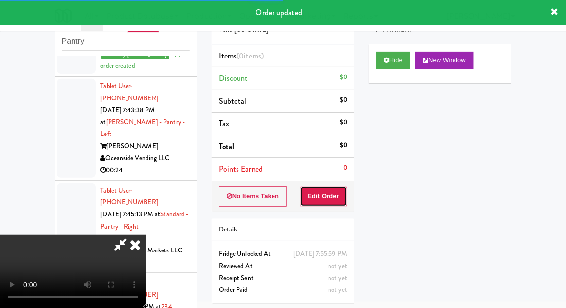
click at [330, 203] on button "Edit Order" at bounding box center [323, 196] width 47 height 20
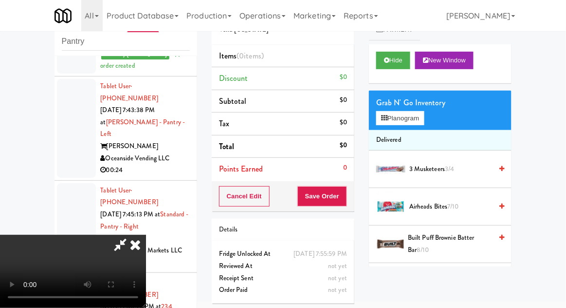
scroll to position [0, 0]
click at [405, 113] on button "Planogram" at bounding box center [400, 118] width 48 height 15
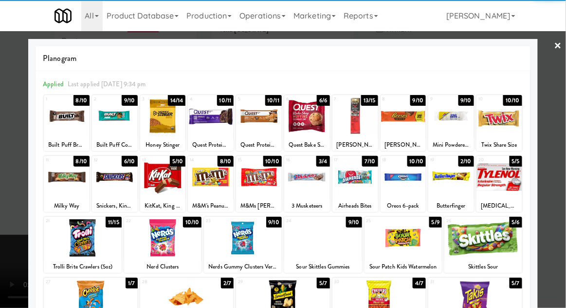
click at [456, 177] on div at bounding box center [451, 176] width 46 height 37
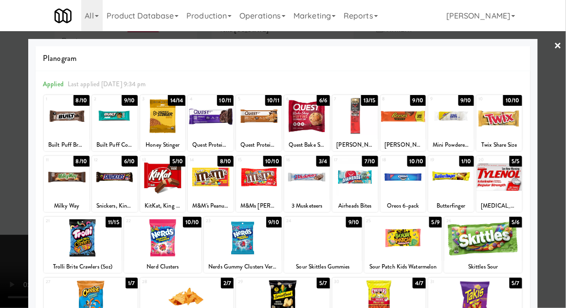
click at [560, 151] on div at bounding box center [283, 154] width 566 height 308
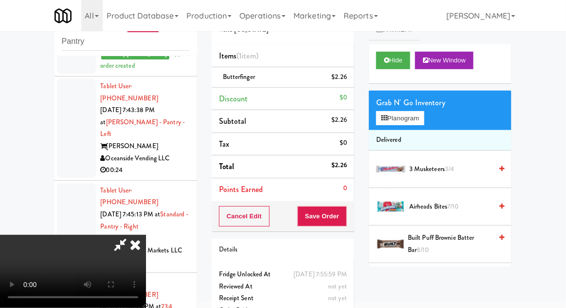
scroll to position [36, 0]
click at [347, 219] on button "Save Order" at bounding box center [322, 216] width 50 height 20
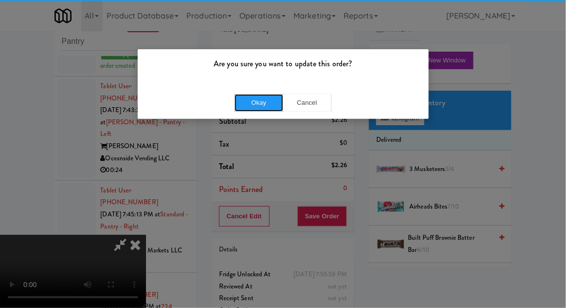
click at [248, 102] on button "Okay" at bounding box center [259, 103] width 49 height 18
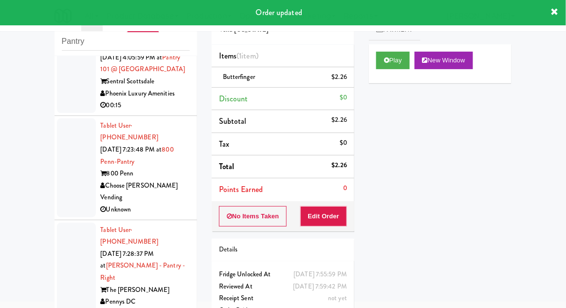
scroll to position [123, 0]
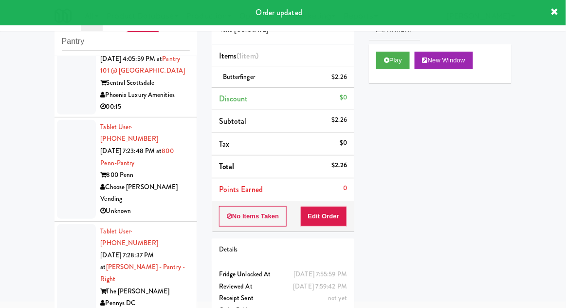
click at [79, 246] on div at bounding box center [76, 273] width 39 height 99
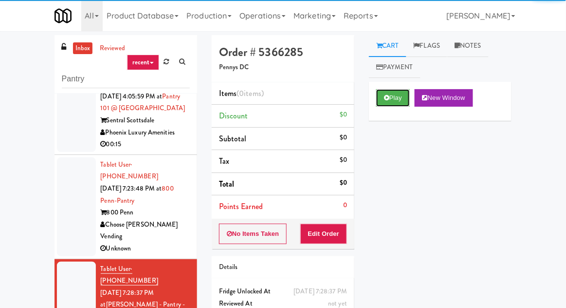
click at [397, 100] on button "Play" at bounding box center [393, 98] width 34 height 18
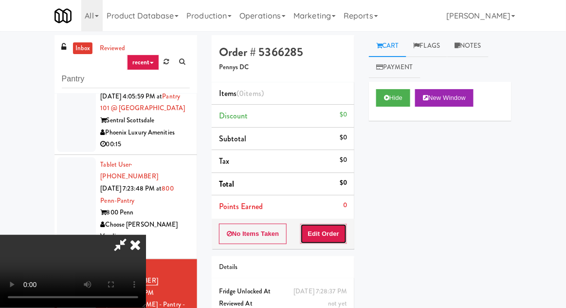
click at [345, 224] on button "Edit Order" at bounding box center [323, 233] width 47 height 20
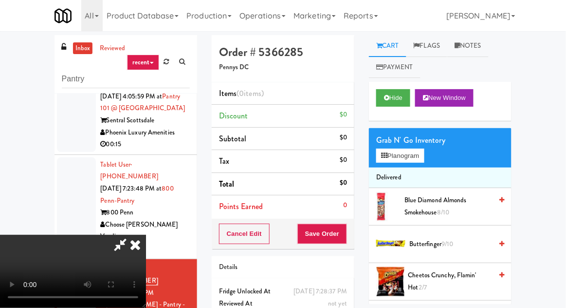
scroll to position [37, 0]
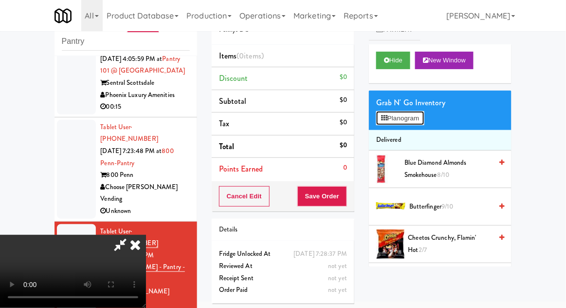
click at [417, 117] on button "Planogram" at bounding box center [400, 118] width 48 height 15
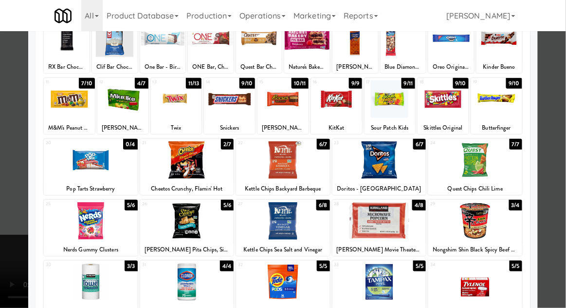
scroll to position [80, 0]
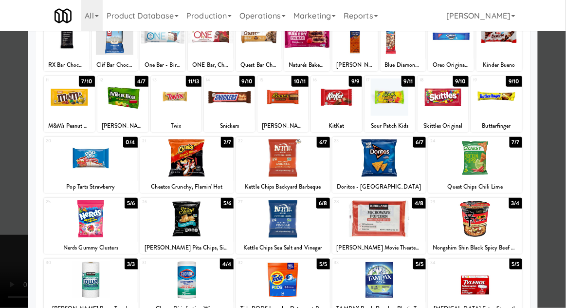
click at [106, 207] on div at bounding box center [91, 218] width 94 height 37
click at [548, 213] on div at bounding box center [283, 154] width 566 height 308
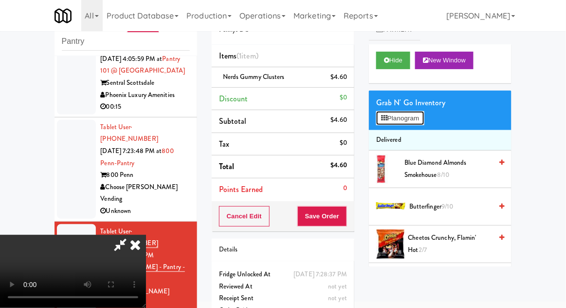
click at [416, 116] on button "Planogram" at bounding box center [400, 118] width 48 height 15
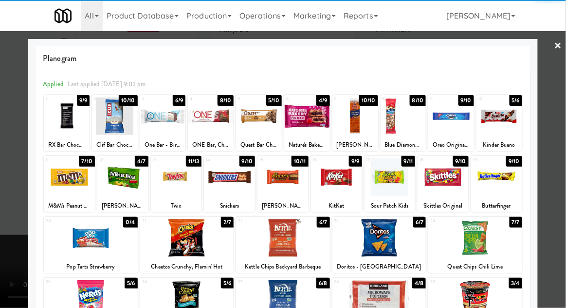
click at [402, 243] on div at bounding box center [379, 237] width 94 height 37
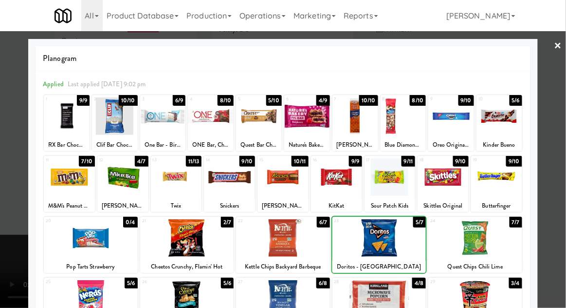
click at [393, 254] on div at bounding box center [379, 237] width 94 height 37
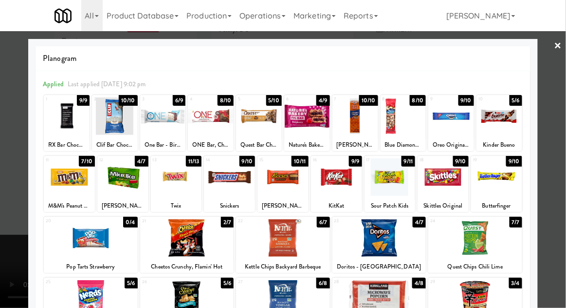
click at [554, 204] on div at bounding box center [283, 154] width 566 height 308
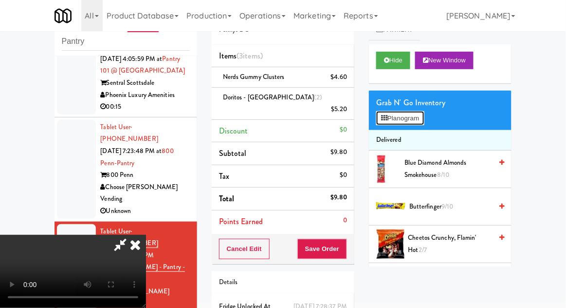
click at [406, 117] on button "Planogram" at bounding box center [400, 118] width 48 height 15
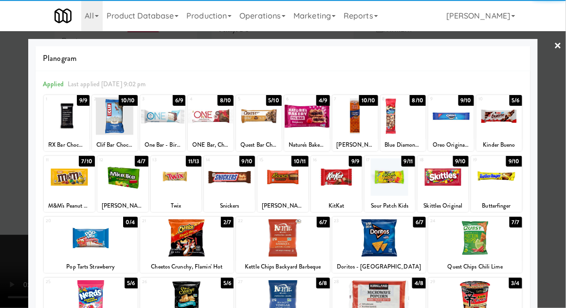
click at [173, 250] on div at bounding box center [187, 237] width 94 height 37
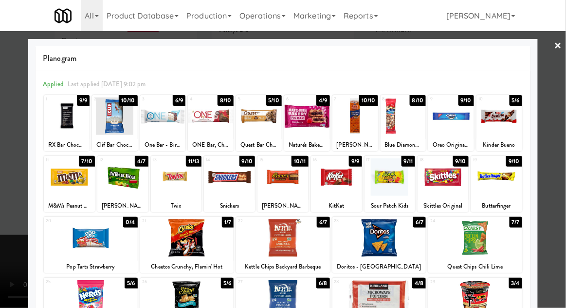
click at [555, 175] on div at bounding box center [283, 154] width 566 height 308
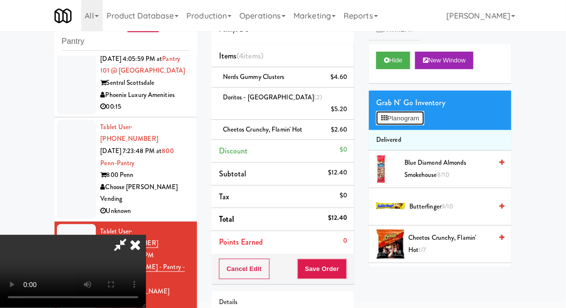
click at [404, 118] on button "Planogram" at bounding box center [400, 118] width 48 height 15
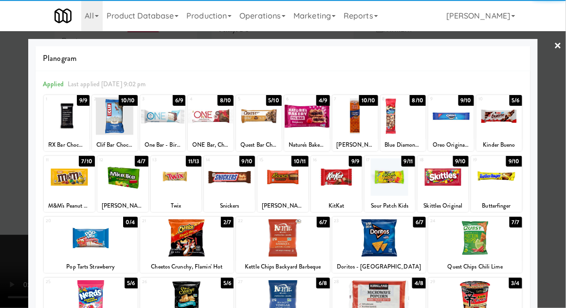
click at [69, 183] on div at bounding box center [69, 176] width 51 height 37
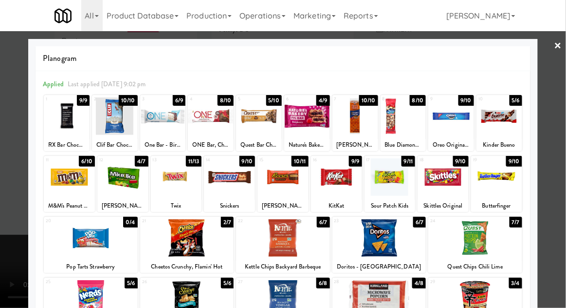
click at [565, 181] on div at bounding box center [283, 154] width 566 height 308
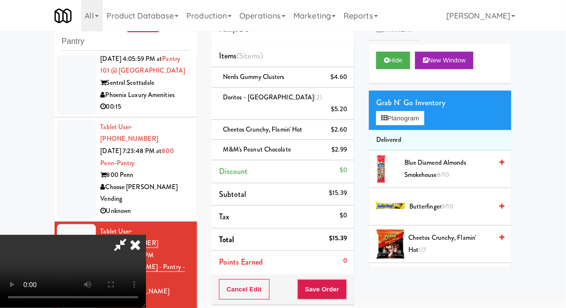
click at [348, 140] on li "M&M's Peanut Chocolate $2.99" at bounding box center [283, 150] width 143 height 20
click at [349, 150] on icon at bounding box center [348, 153] width 5 height 6
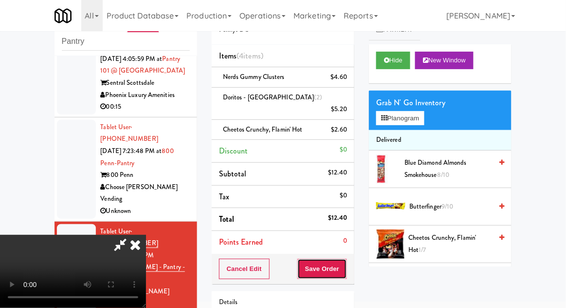
click at [345, 258] on button "Save Order" at bounding box center [322, 268] width 50 height 20
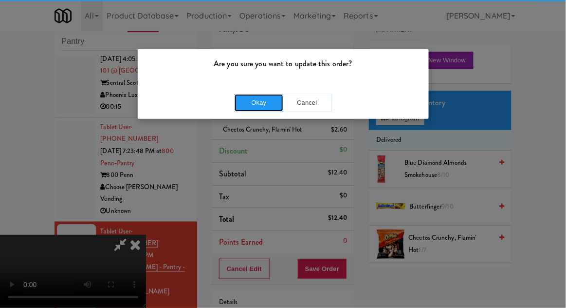
click at [246, 110] on button "Okay" at bounding box center [259, 103] width 49 height 18
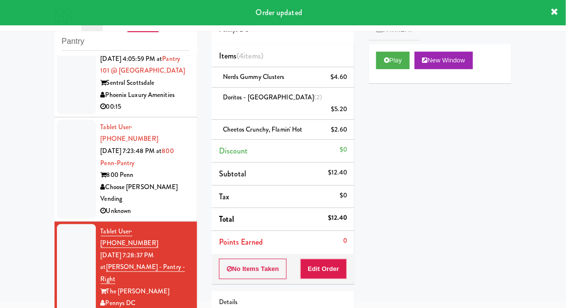
click at [0, 307] on div "inbox reviewed recent all unclear take inventory issue suspicious failed recent…" at bounding box center [283, 190] width 566 height 385
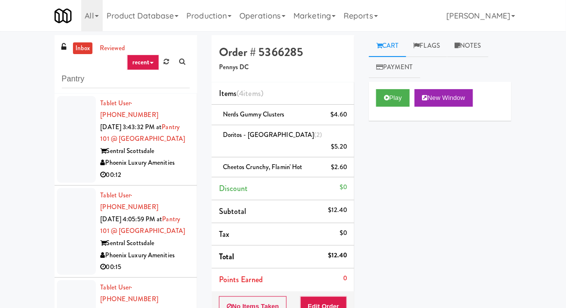
click at [80, 53] on link "inbox" at bounding box center [83, 48] width 20 height 12
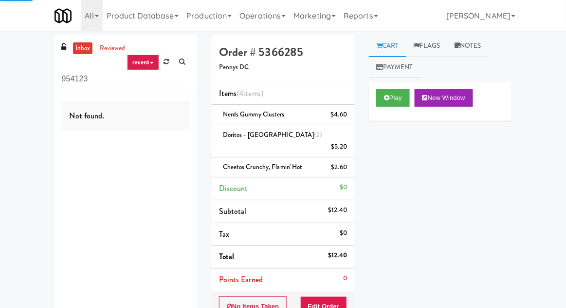
click at [77, 80] on input "954123" at bounding box center [126, 79] width 128 height 18
click at [71, 76] on input "954123" at bounding box center [126, 79] width 128 height 18
type input "Fridge"
click at [12, 77] on div "inbox reviewed recent all unclear take inventory issue suspicious failed recent…" at bounding box center [283, 227] width 566 height 385
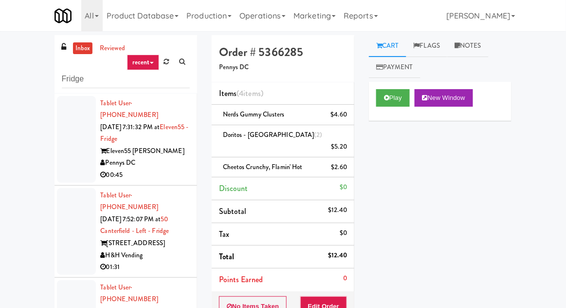
click at [74, 143] on div at bounding box center [76, 139] width 39 height 87
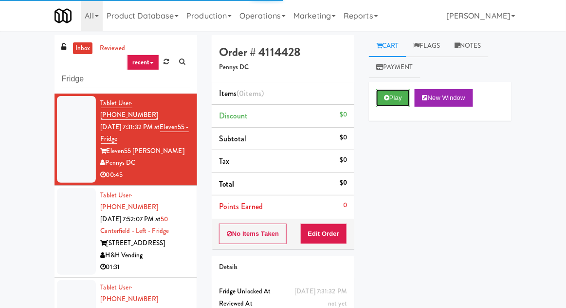
click at [406, 91] on button "Play" at bounding box center [393, 98] width 34 height 18
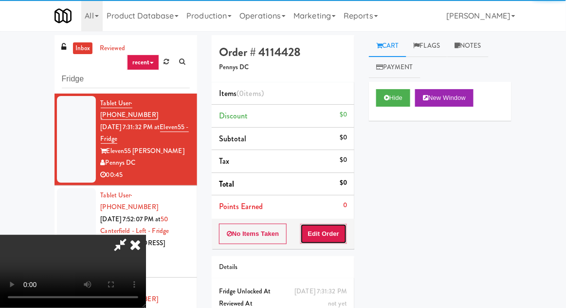
click at [329, 224] on button "Edit Order" at bounding box center [323, 233] width 47 height 20
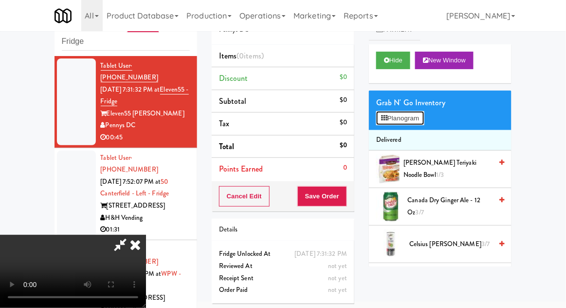
click at [424, 118] on button "Planogram" at bounding box center [400, 118] width 48 height 15
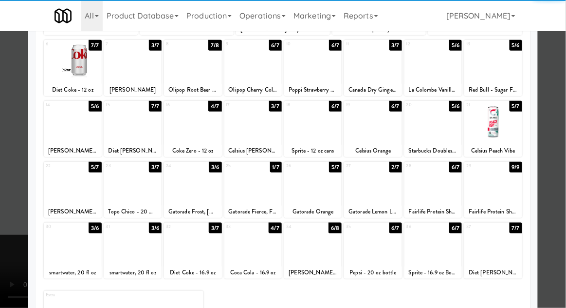
scroll to position [123, 0]
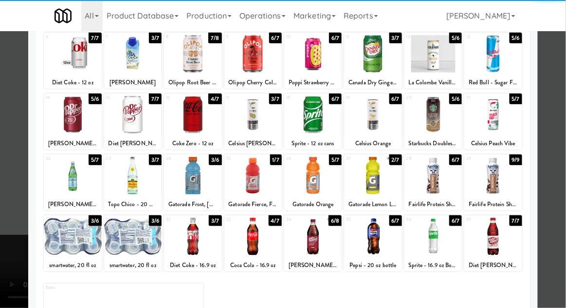
click at [443, 252] on div at bounding box center [432, 236] width 57 height 37
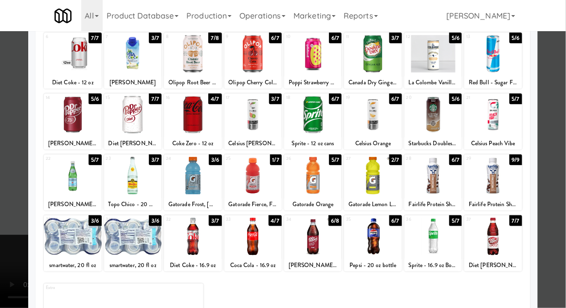
click at [564, 213] on div at bounding box center [283, 154] width 566 height 308
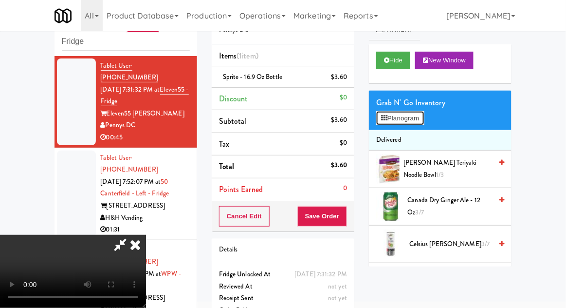
click at [411, 123] on button "Planogram" at bounding box center [400, 118] width 48 height 15
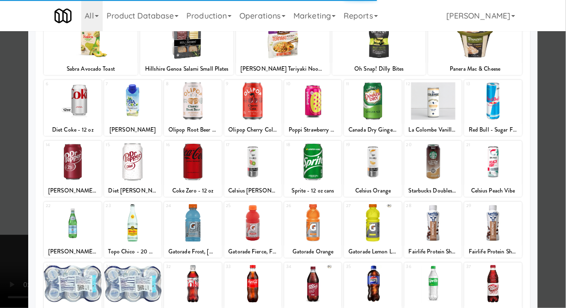
scroll to position [123, 0]
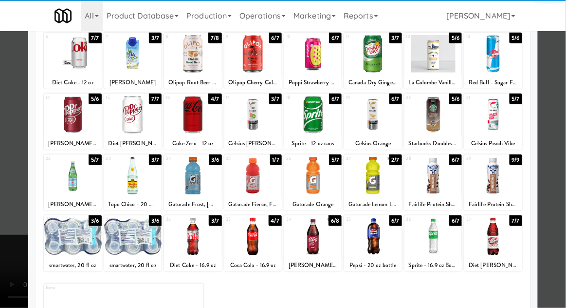
click at [240, 238] on div at bounding box center [252, 236] width 57 height 37
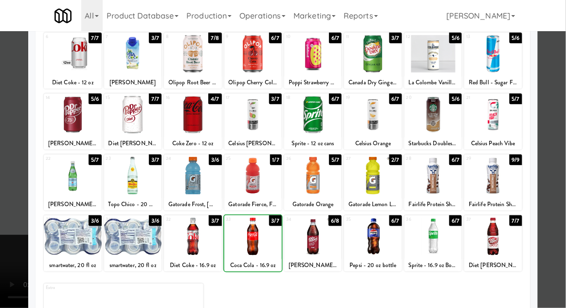
click at [561, 206] on div at bounding box center [283, 154] width 566 height 308
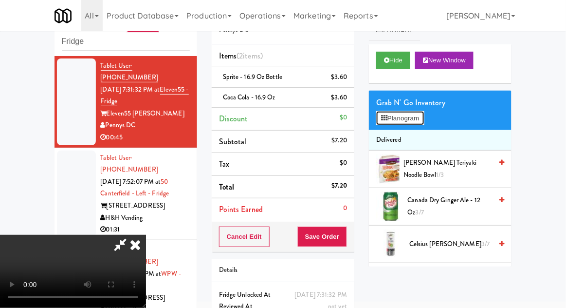
click at [409, 125] on button "Planogram" at bounding box center [400, 118] width 48 height 15
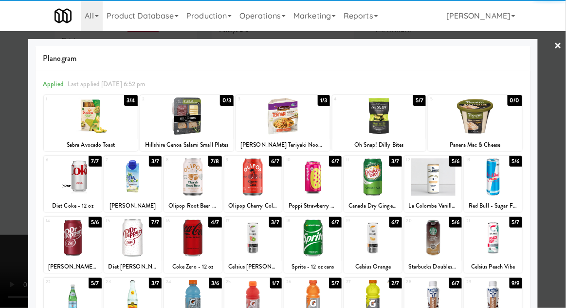
click at [304, 189] on div at bounding box center [312, 176] width 57 height 37
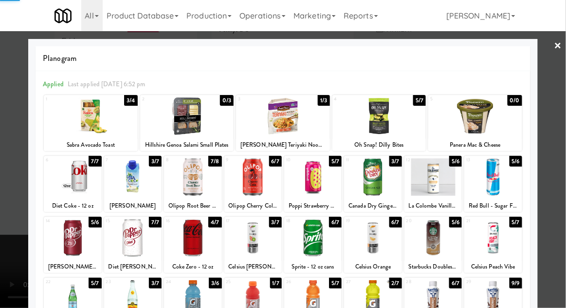
click at [561, 210] on div at bounding box center [283, 154] width 566 height 308
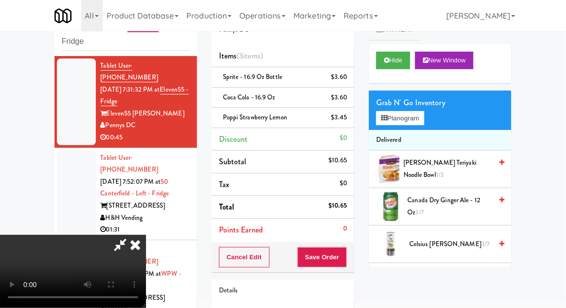
scroll to position [36, 0]
click at [343, 259] on button "Save Order" at bounding box center [322, 257] width 50 height 20
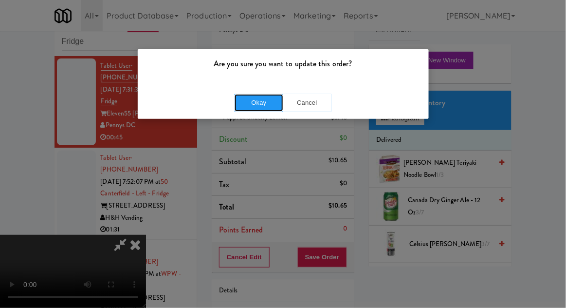
click at [245, 105] on button "Okay" at bounding box center [259, 103] width 49 height 18
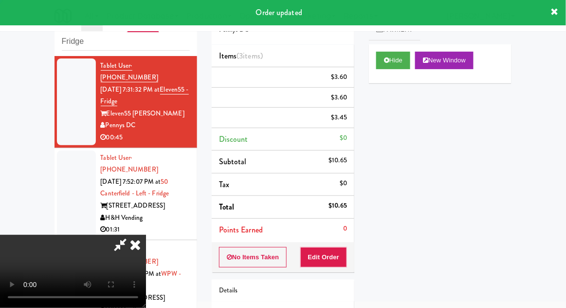
scroll to position [0, 0]
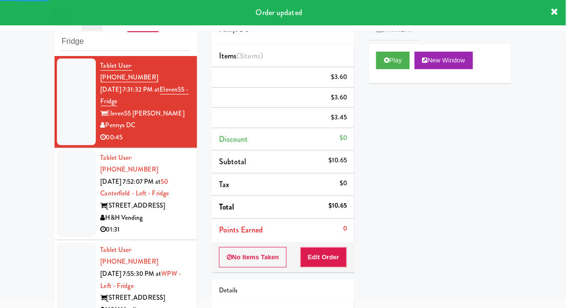
click at [65, 197] on div at bounding box center [76, 193] width 39 height 87
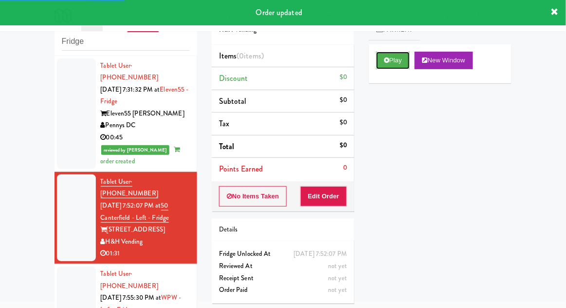
click at [410, 63] on button "Play" at bounding box center [393, 61] width 34 height 18
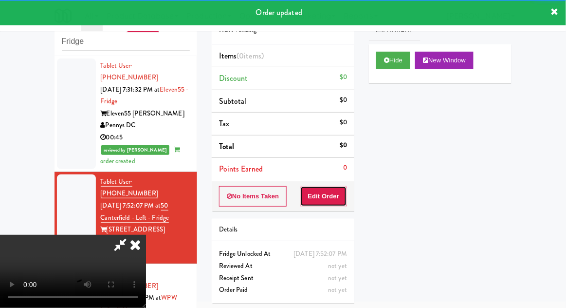
click at [332, 197] on button "Edit Order" at bounding box center [323, 196] width 47 height 20
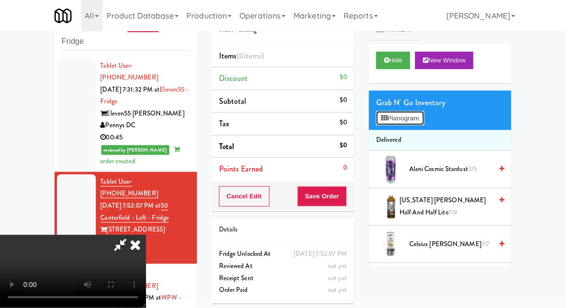
click at [407, 120] on button "Planogram" at bounding box center [400, 118] width 48 height 15
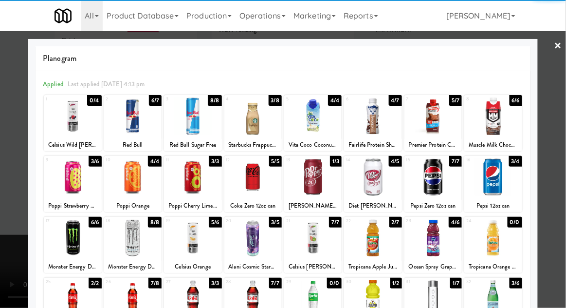
click at [132, 295] on div at bounding box center [132, 298] width 57 height 37
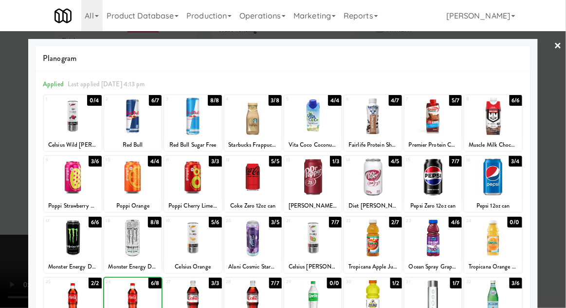
click at [562, 187] on div at bounding box center [283, 154] width 566 height 308
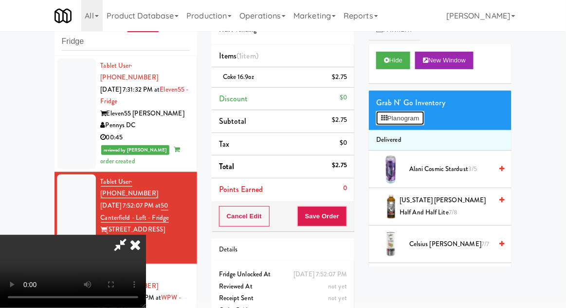
click at [411, 112] on button "Planogram" at bounding box center [400, 118] width 48 height 15
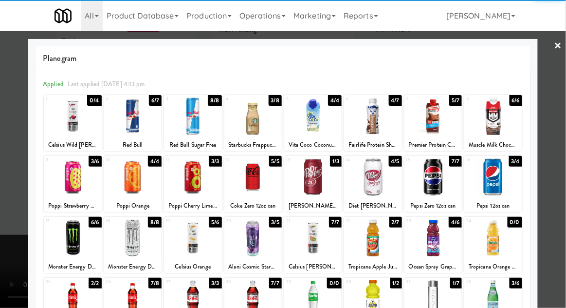
click at [381, 244] on div at bounding box center [372, 237] width 57 height 37
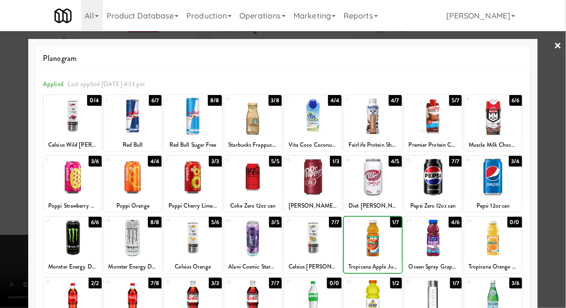
click at [559, 195] on div at bounding box center [283, 154] width 566 height 308
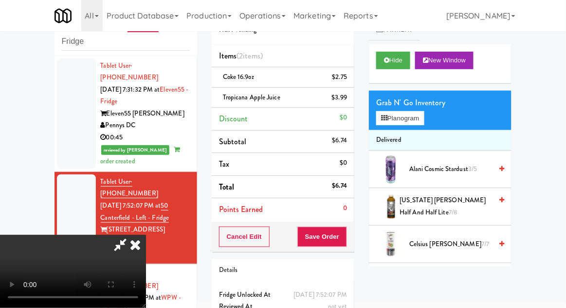
click at [346, 108] on li "Discount $0" at bounding box center [283, 119] width 143 height 23
click at [347, 104] on li "Tropicana Apple Juice $3.99" at bounding box center [283, 98] width 143 height 20
click at [348, 102] on icon at bounding box center [348, 101] width 5 height 6
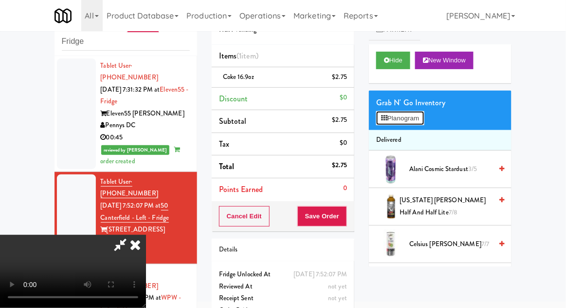
click at [415, 115] on button "Planogram" at bounding box center [400, 118] width 48 height 15
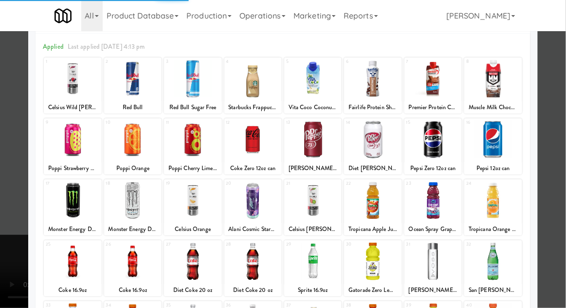
scroll to position [123, 0]
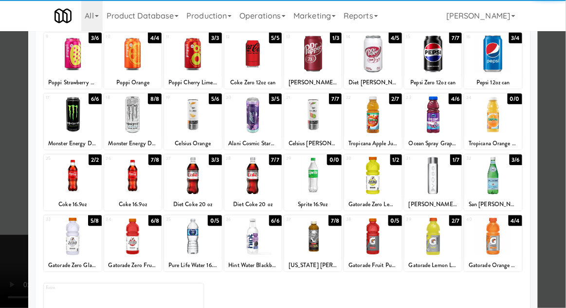
click at [250, 243] on div at bounding box center [252, 236] width 57 height 37
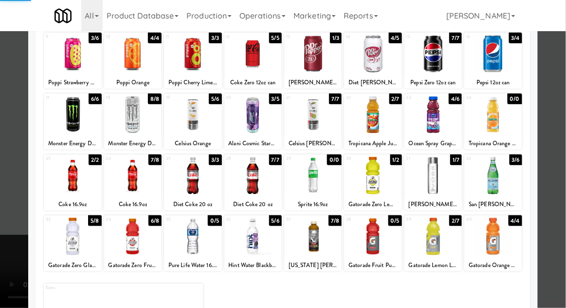
click at [561, 183] on div at bounding box center [283, 154] width 566 height 308
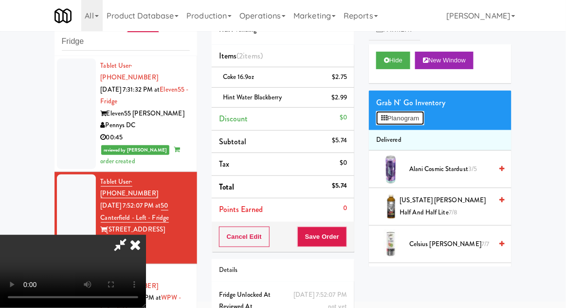
click at [418, 118] on button "Planogram" at bounding box center [400, 118] width 48 height 15
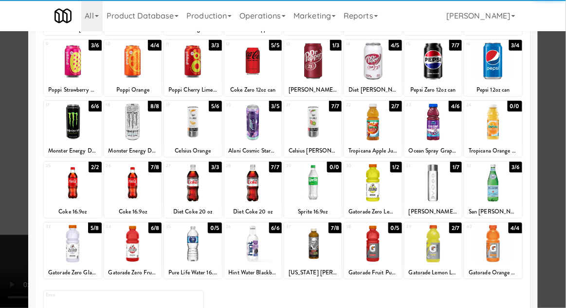
scroll to position [123, 0]
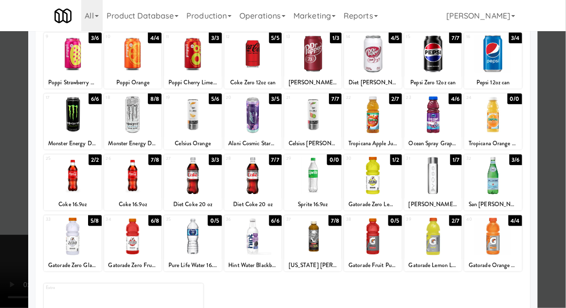
click at [243, 252] on div at bounding box center [252, 236] width 57 height 37
click at [559, 180] on div at bounding box center [283, 154] width 566 height 308
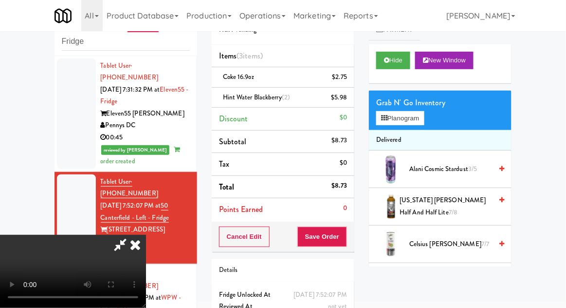
click at [345, 104] on li "Hint Water Blackberry (2) $5.98" at bounding box center [283, 98] width 143 height 20
click at [348, 101] on icon at bounding box center [348, 101] width 5 height 6
click at [411, 119] on button "Planogram" at bounding box center [400, 118] width 48 height 15
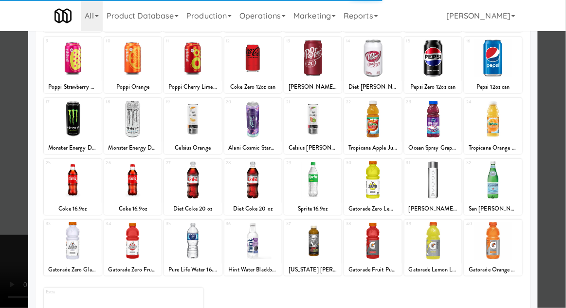
scroll to position [123, 0]
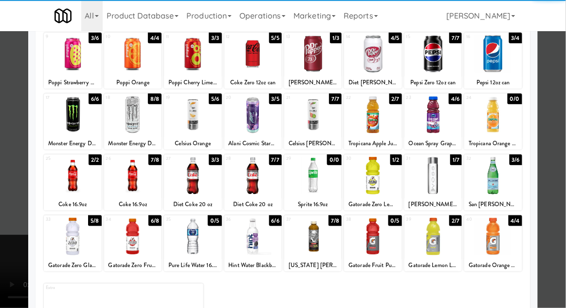
click at [131, 240] on div at bounding box center [132, 236] width 57 height 37
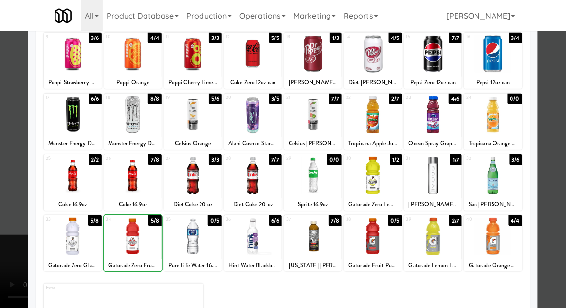
click at [553, 174] on div at bounding box center [283, 154] width 566 height 308
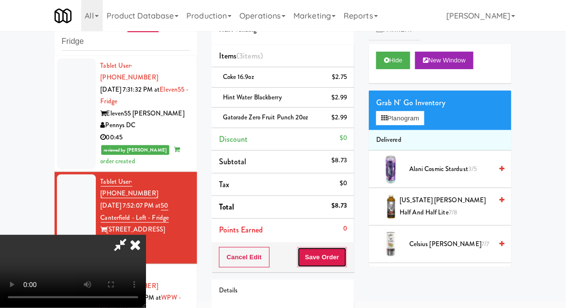
click at [343, 261] on button "Save Order" at bounding box center [322, 257] width 50 height 20
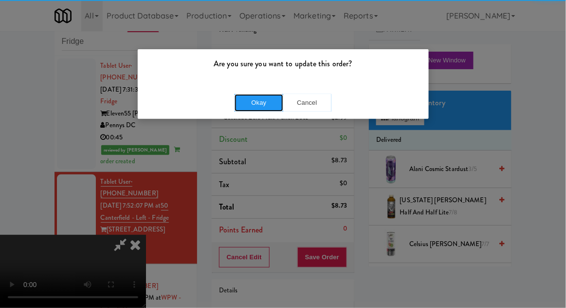
click at [259, 99] on button "Okay" at bounding box center [259, 103] width 49 height 18
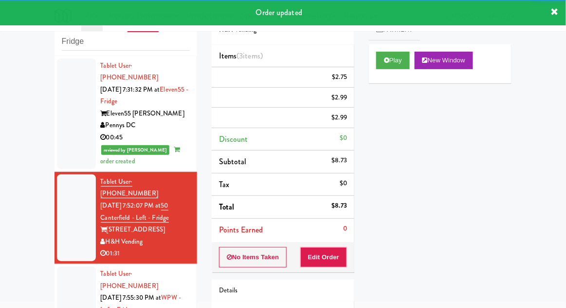
click at [58, 295] on div at bounding box center [76, 309] width 39 height 87
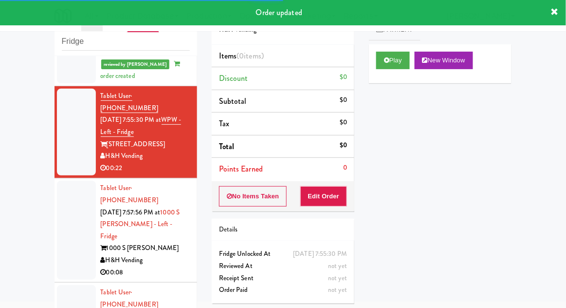
scroll to position [202, 0]
click at [393, 55] on button "Play" at bounding box center [393, 61] width 34 height 18
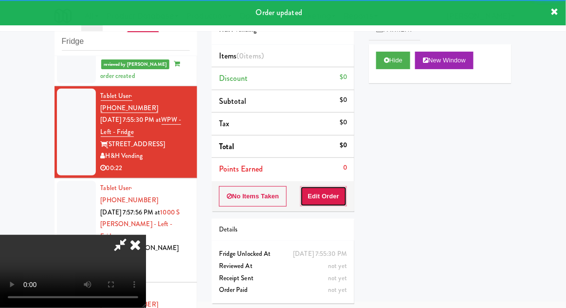
click at [331, 197] on button "Edit Order" at bounding box center [323, 196] width 47 height 20
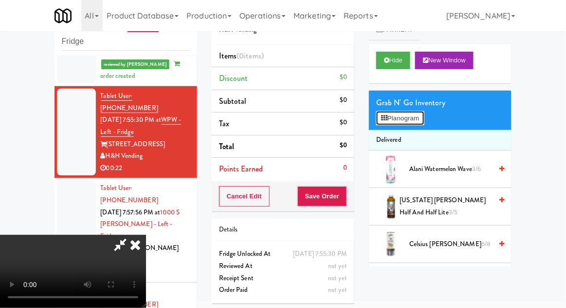
click at [407, 117] on button "Planogram" at bounding box center [400, 118] width 48 height 15
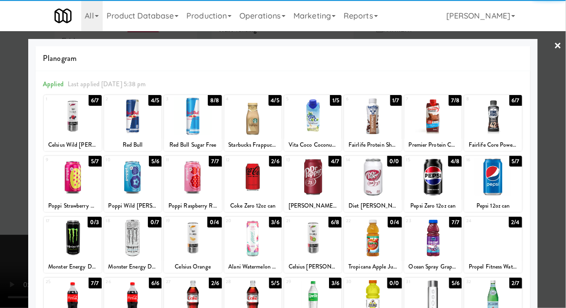
click at [439, 186] on div at bounding box center [432, 176] width 57 height 37
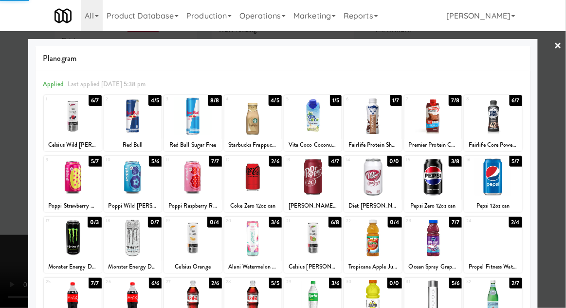
click at [561, 172] on div at bounding box center [283, 154] width 566 height 308
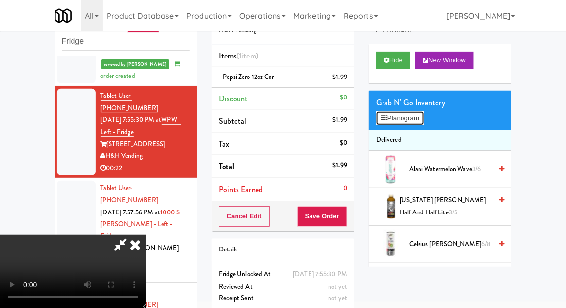
click at [413, 117] on button "Planogram" at bounding box center [400, 118] width 48 height 15
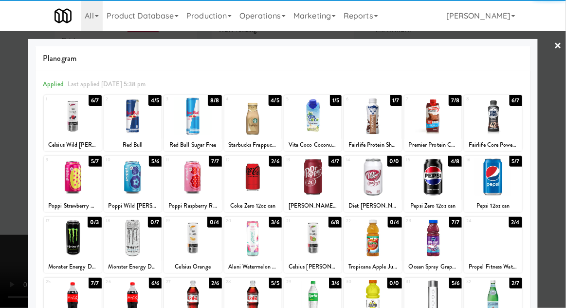
click at [245, 187] on div at bounding box center [252, 176] width 57 height 37
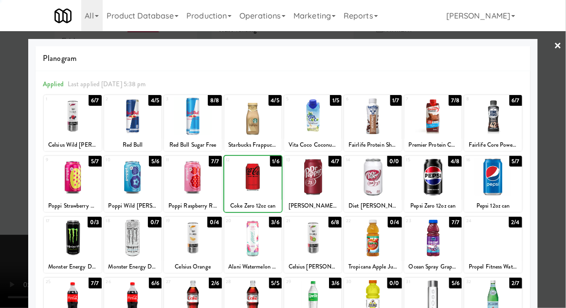
click at [559, 155] on div at bounding box center [283, 154] width 566 height 308
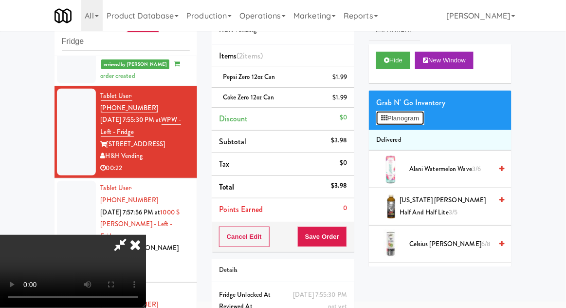
click at [410, 118] on button "Planogram" at bounding box center [400, 118] width 48 height 15
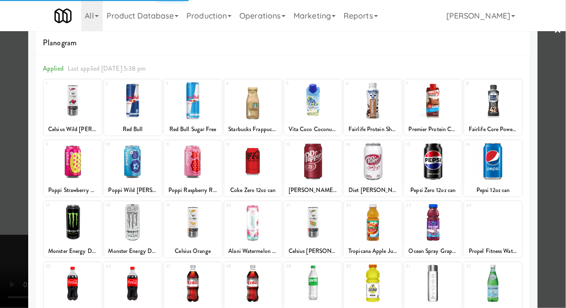
scroll to position [28, 0]
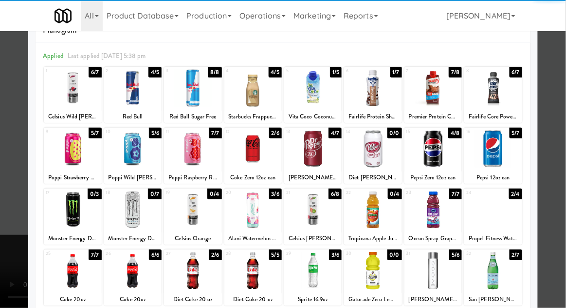
click at [182, 267] on div at bounding box center [192, 270] width 57 height 37
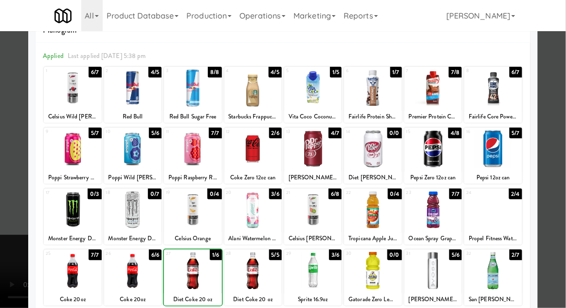
click at [549, 189] on div at bounding box center [283, 154] width 566 height 308
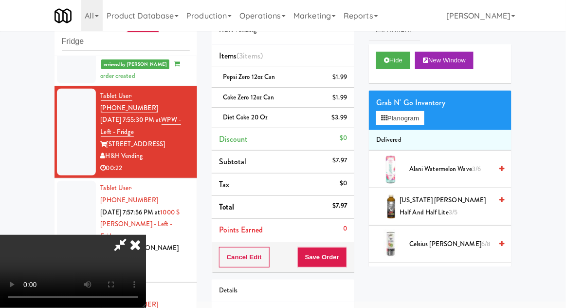
click at [350, 121] on li "Diet Coke 20 oz $3.99" at bounding box center [283, 118] width 143 height 20
click at [350, 121] on icon at bounding box center [348, 121] width 5 height 6
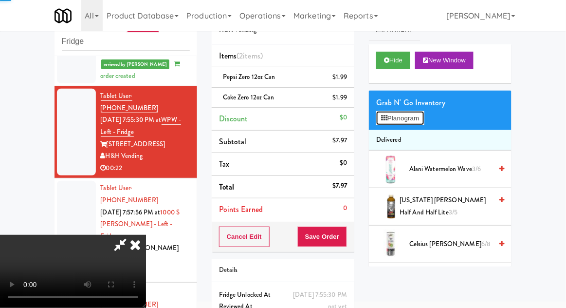
click at [404, 116] on button "Planogram" at bounding box center [400, 118] width 48 height 15
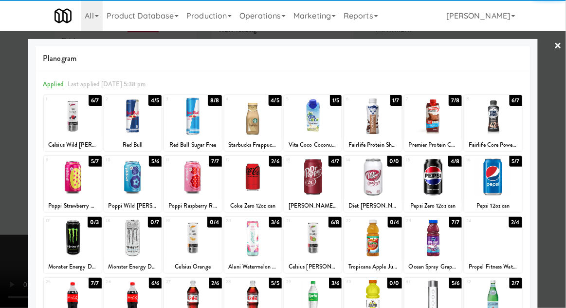
click at [248, 297] on div at bounding box center [252, 298] width 57 height 37
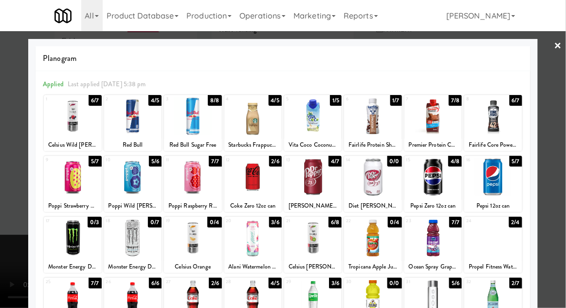
click at [563, 184] on div at bounding box center [283, 154] width 566 height 308
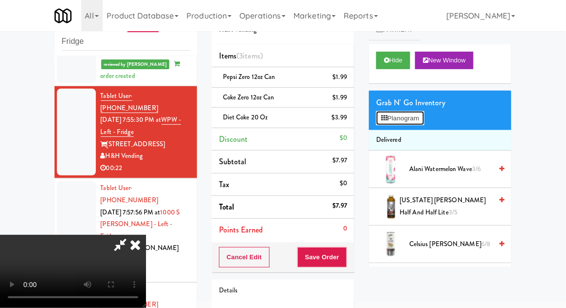
click at [412, 121] on button "Planogram" at bounding box center [400, 118] width 48 height 15
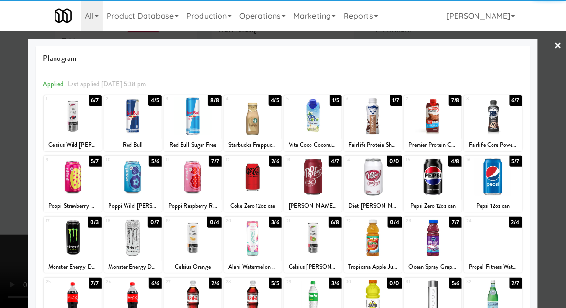
click at [245, 291] on div at bounding box center [252, 298] width 57 height 37
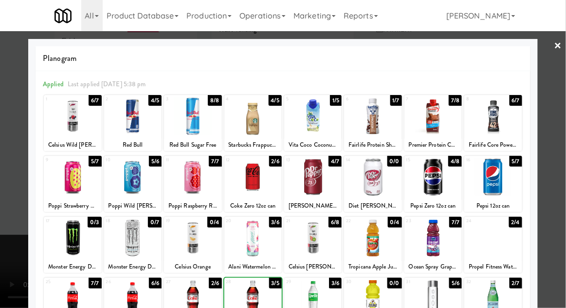
click at [557, 190] on div at bounding box center [283, 154] width 566 height 308
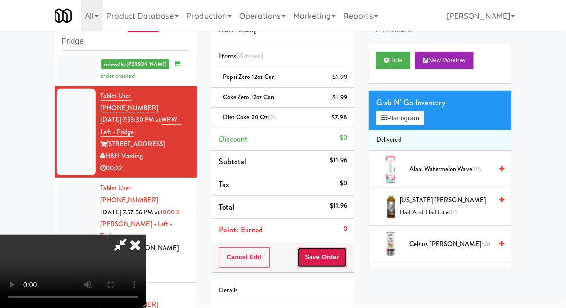
click at [346, 261] on button "Save Order" at bounding box center [322, 257] width 50 height 20
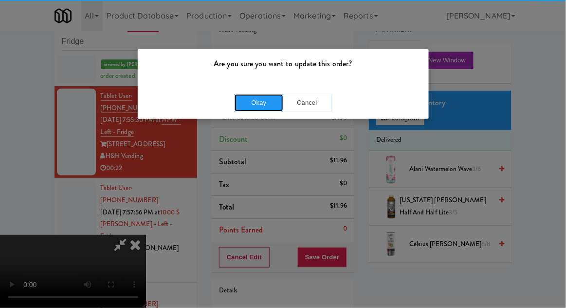
click at [237, 105] on button "Okay" at bounding box center [259, 103] width 49 height 18
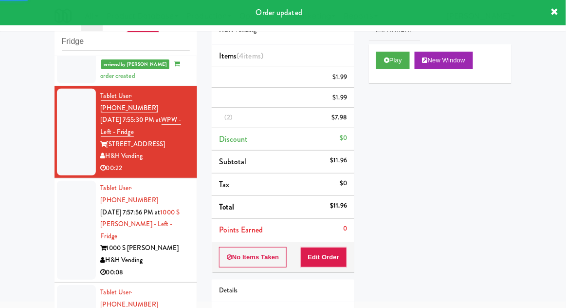
click at [63, 202] on div at bounding box center [76, 230] width 39 height 99
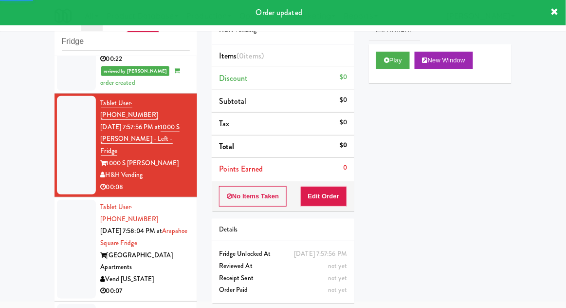
scroll to position [320, 0]
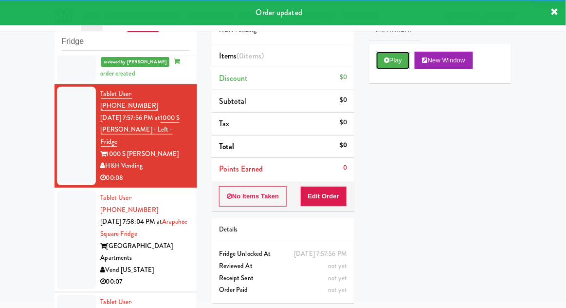
click at [401, 64] on button "Play" at bounding box center [393, 61] width 34 height 18
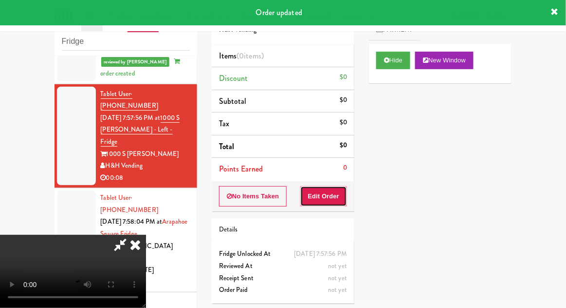
click at [333, 201] on button "Edit Order" at bounding box center [323, 196] width 47 height 20
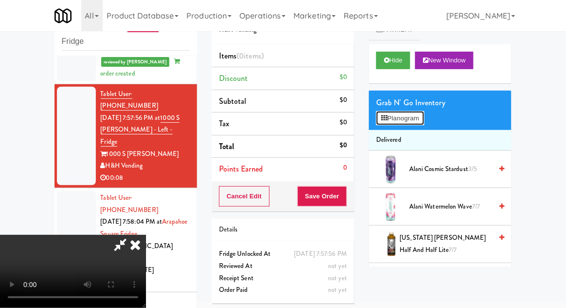
click at [412, 122] on button "Planogram" at bounding box center [400, 118] width 48 height 15
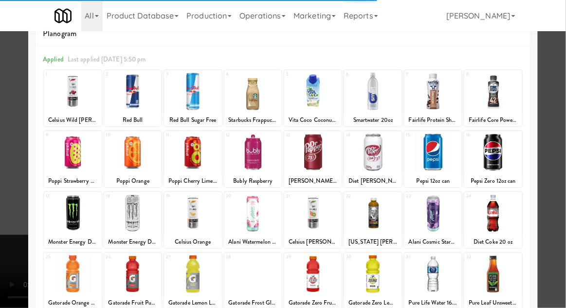
scroll to position [33, 0]
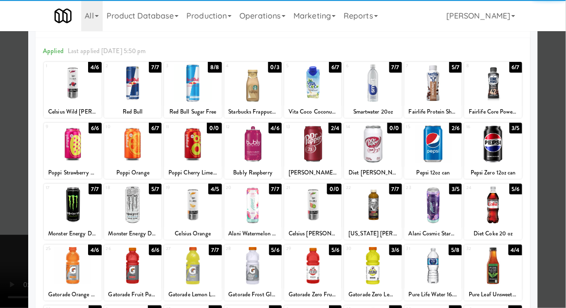
click at [446, 264] on div at bounding box center [432, 265] width 57 height 37
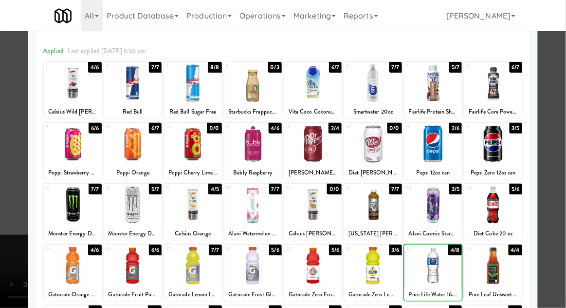
click at [559, 216] on div at bounding box center [283, 154] width 566 height 308
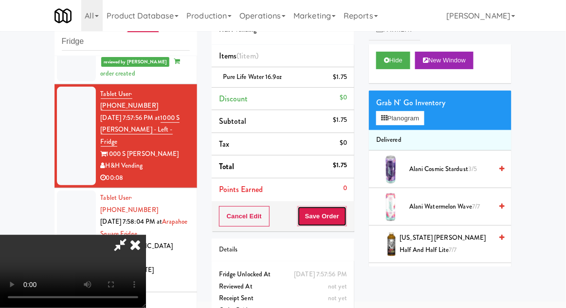
click at [343, 223] on button "Save Order" at bounding box center [322, 216] width 50 height 20
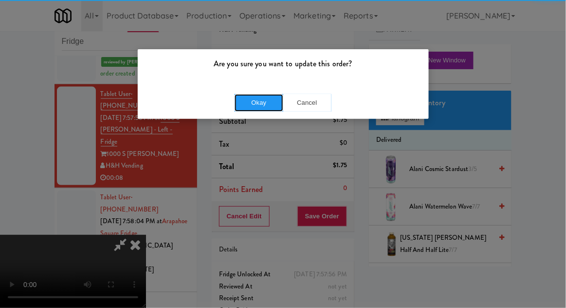
click at [248, 106] on button "Okay" at bounding box center [259, 103] width 49 height 18
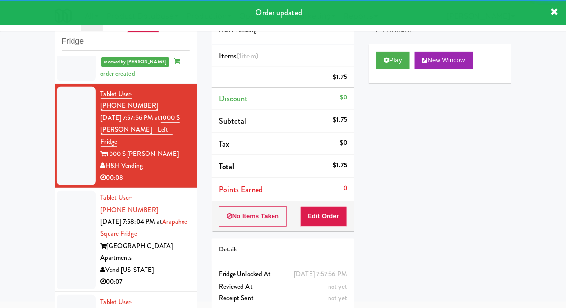
click at [59, 195] on div at bounding box center [76, 239] width 39 height 99
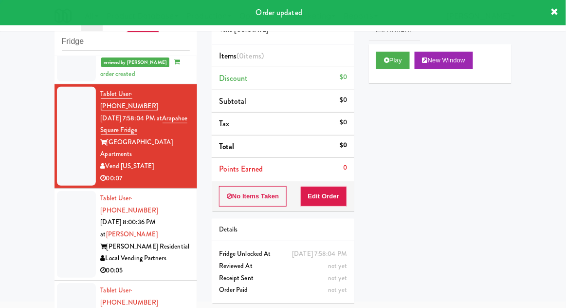
scroll to position [524, 0]
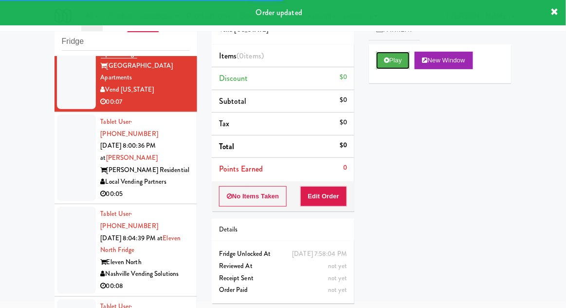
click at [395, 63] on button "Play" at bounding box center [393, 61] width 34 height 18
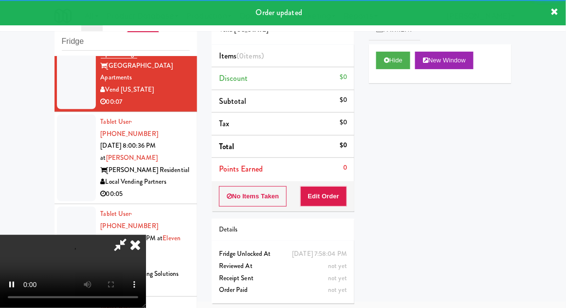
click at [339, 215] on div "Order # 2240528 Vend Colorado Items (0 items ) Discount $0 Subtotal $0 Tax $0 T…" at bounding box center [282, 154] width 157 height 313
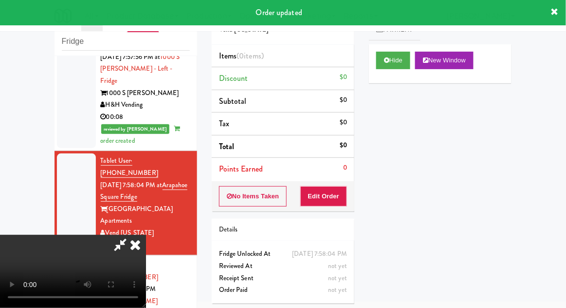
scroll to position [393, 0]
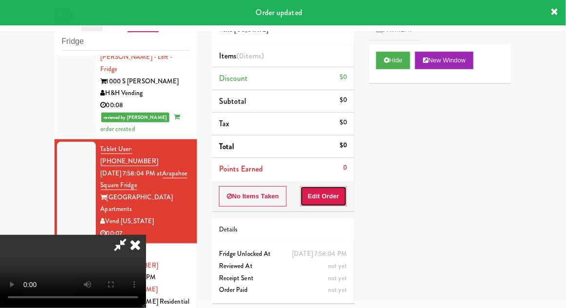
click at [329, 196] on button "Edit Order" at bounding box center [323, 196] width 47 height 20
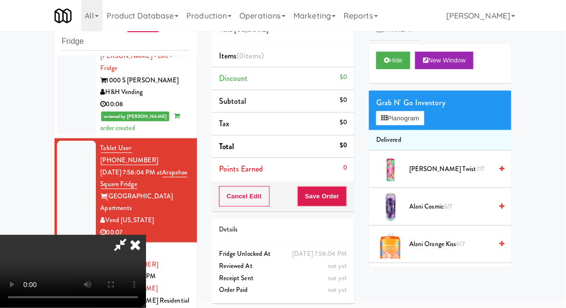
scroll to position [0, 0]
click at [414, 115] on button "Planogram" at bounding box center [400, 118] width 48 height 15
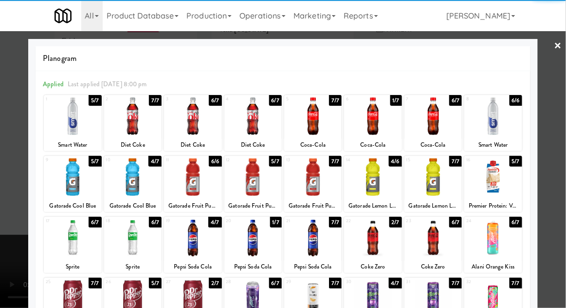
click at [374, 243] on div at bounding box center [372, 237] width 57 height 37
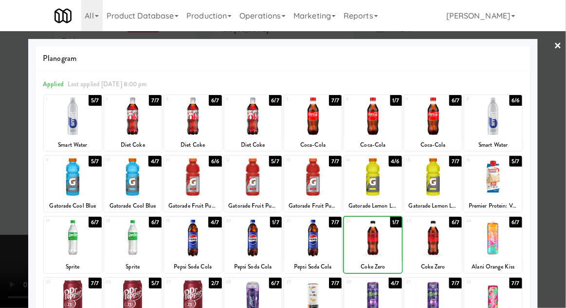
click at [13, 204] on div at bounding box center [283, 154] width 566 height 308
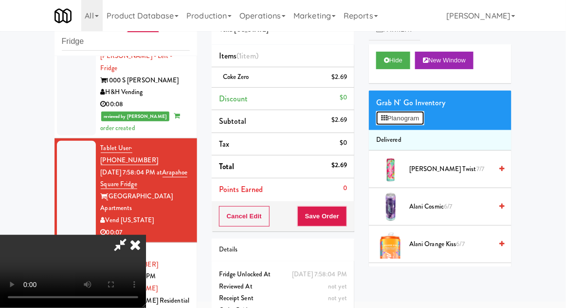
click at [414, 114] on button "Planogram" at bounding box center [400, 118] width 48 height 15
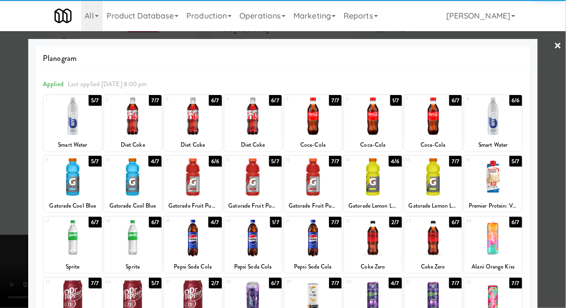
click at [382, 249] on div at bounding box center [372, 237] width 57 height 37
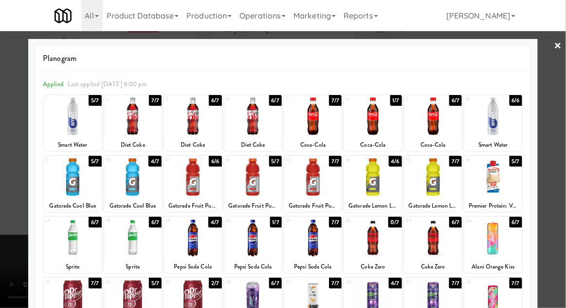
click at [18, 217] on div at bounding box center [283, 154] width 566 height 308
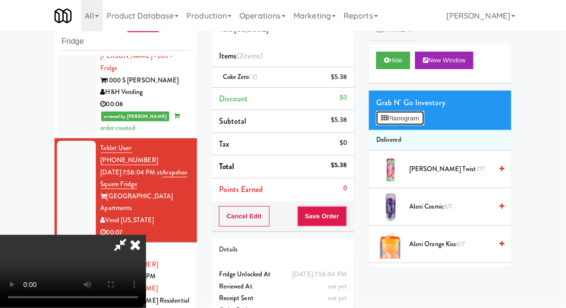
click at [423, 112] on button "Planogram" at bounding box center [400, 118] width 48 height 15
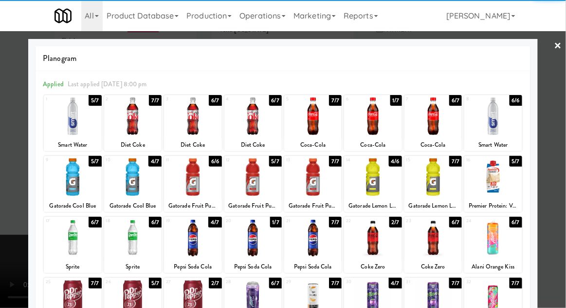
click at [447, 242] on div at bounding box center [432, 237] width 57 height 37
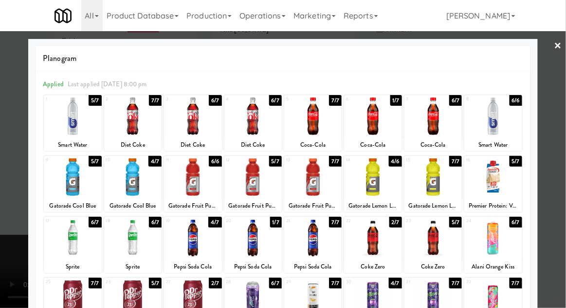
click at [561, 210] on div at bounding box center [283, 154] width 566 height 308
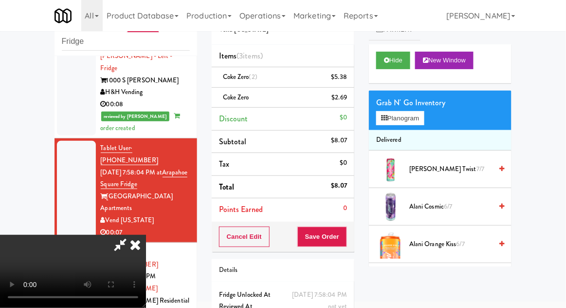
scroll to position [36, 0]
click at [346, 240] on button "Save Order" at bounding box center [322, 236] width 50 height 20
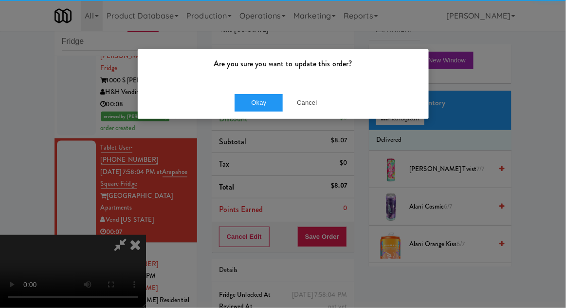
click at [244, 117] on div "Okay Cancel" at bounding box center [283, 102] width 291 height 33
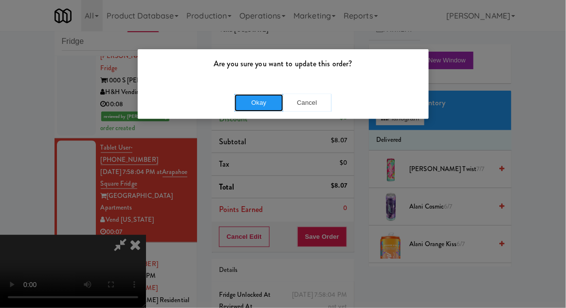
click at [245, 107] on button "Okay" at bounding box center [259, 103] width 49 height 18
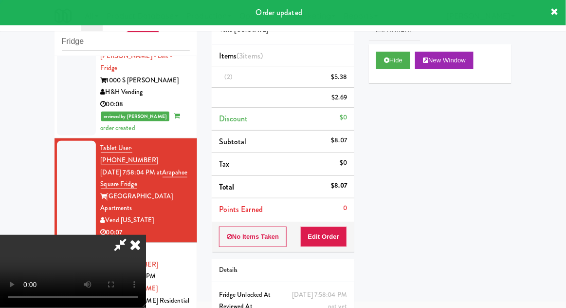
scroll to position [0, 0]
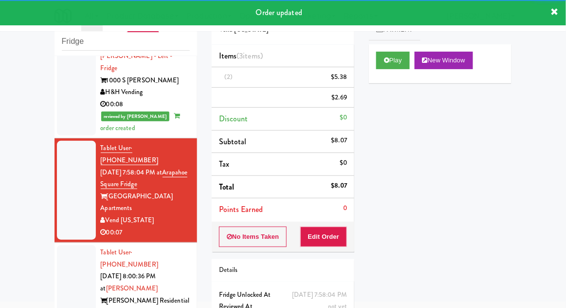
click at [62, 245] on div at bounding box center [76, 288] width 39 height 87
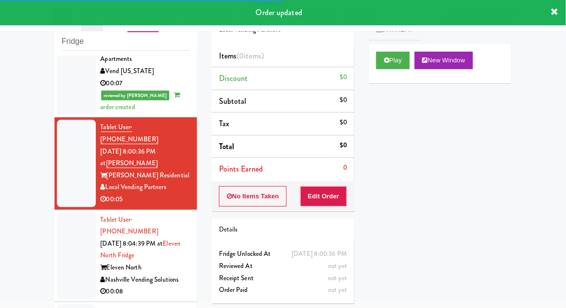
scroll to position [548, 0]
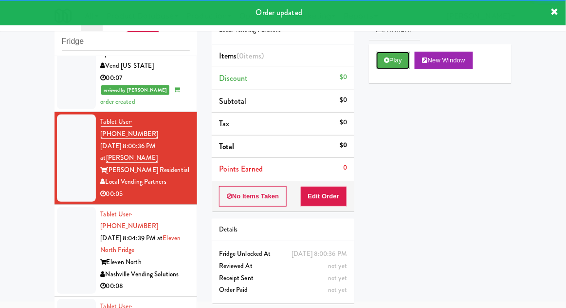
click at [393, 63] on button "Play" at bounding box center [393, 61] width 34 height 18
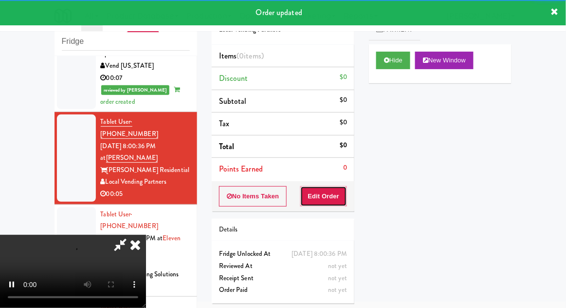
click at [333, 188] on button "Edit Order" at bounding box center [323, 196] width 47 height 20
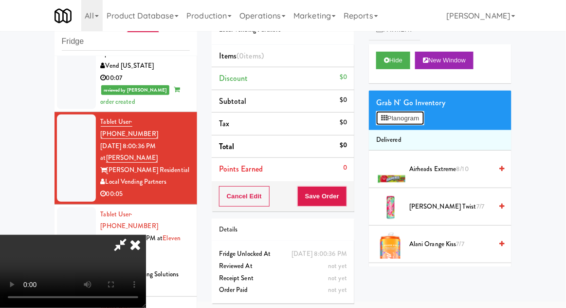
click at [409, 114] on button "Planogram" at bounding box center [400, 118] width 48 height 15
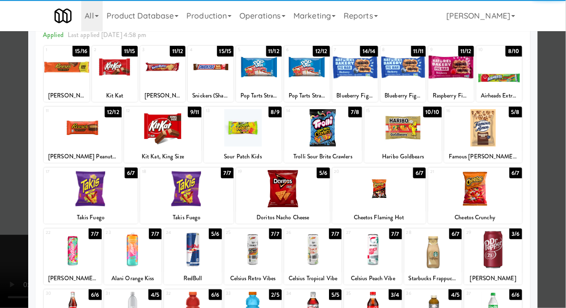
scroll to position [51, 0]
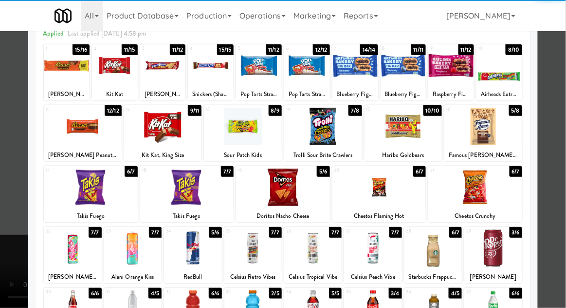
click at [447, 303] on div at bounding box center [432, 308] width 57 height 37
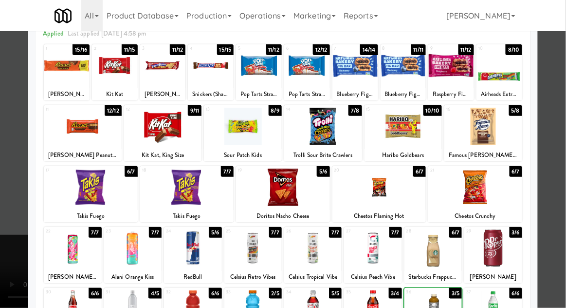
click at [559, 260] on div at bounding box center [283, 154] width 566 height 308
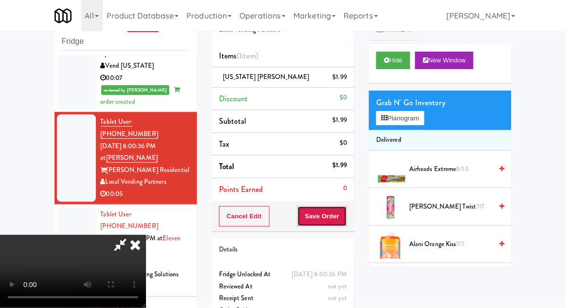
click at [347, 214] on button "Save Order" at bounding box center [322, 216] width 50 height 20
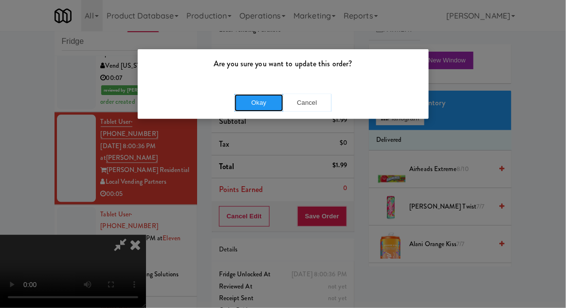
click at [251, 104] on button "Okay" at bounding box center [259, 103] width 49 height 18
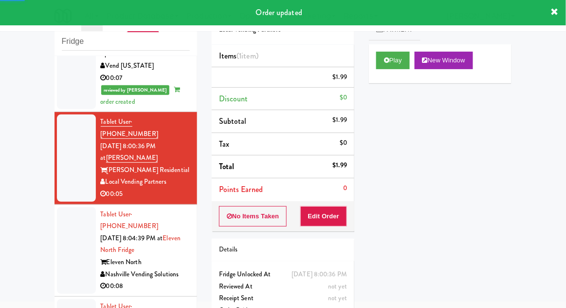
click at [62, 207] on div at bounding box center [76, 250] width 39 height 87
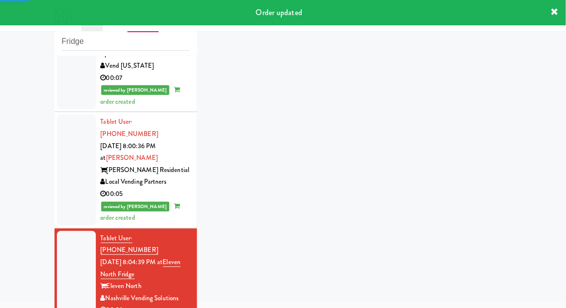
scroll to position [571, 0]
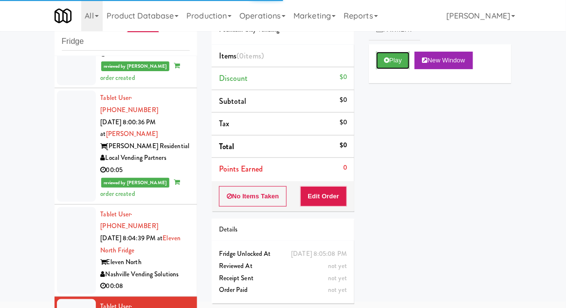
click at [402, 63] on button "Play" at bounding box center [393, 61] width 34 height 18
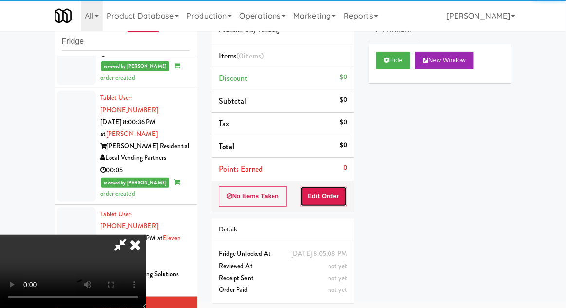
click at [330, 198] on button "Edit Order" at bounding box center [323, 196] width 47 height 20
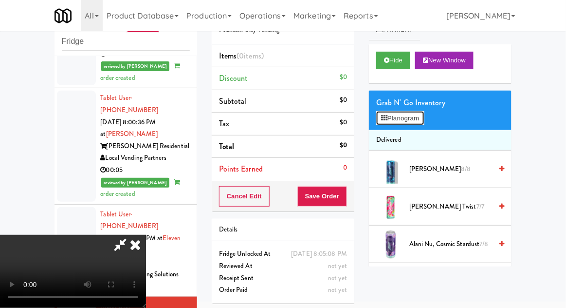
click at [419, 112] on button "Planogram" at bounding box center [400, 118] width 48 height 15
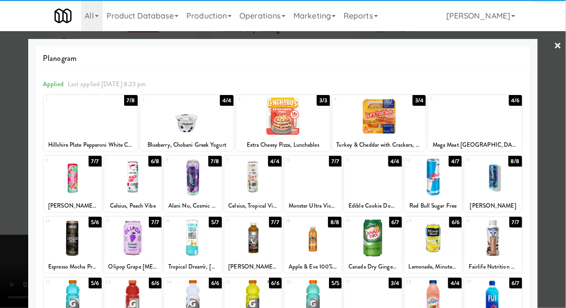
click at [499, 297] on div at bounding box center [492, 298] width 57 height 37
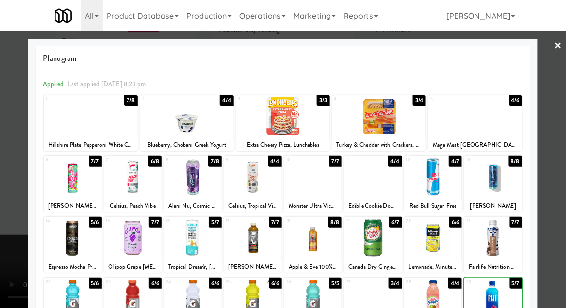
click at [554, 248] on div at bounding box center [283, 154] width 566 height 308
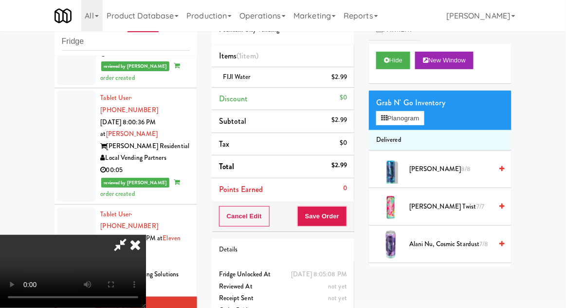
scroll to position [36, 0]
click at [346, 217] on button "Save Order" at bounding box center [322, 216] width 50 height 20
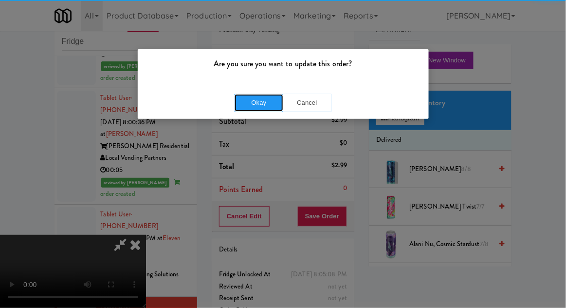
click at [246, 101] on button "Okay" at bounding box center [259, 103] width 49 height 18
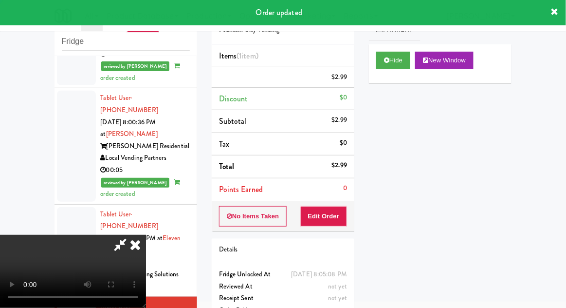
scroll to position [0, 0]
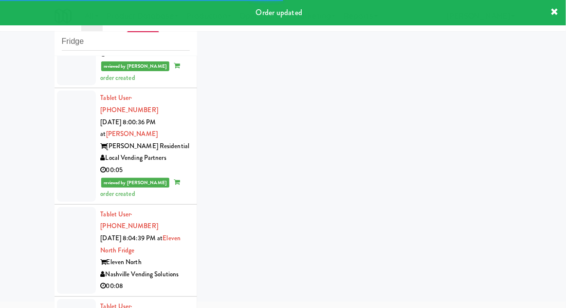
scroll to position [595, 0]
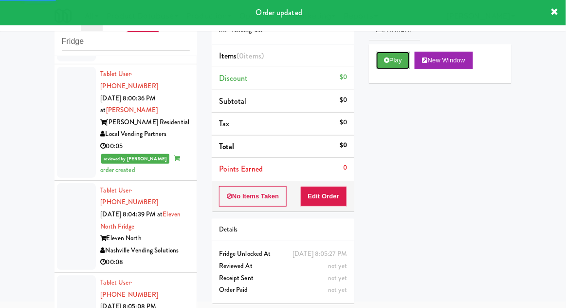
click at [403, 53] on button "Play" at bounding box center [393, 61] width 34 height 18
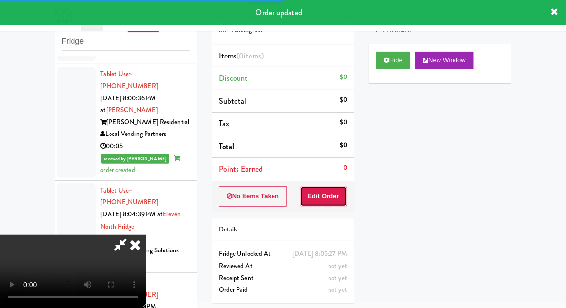
click at [338, 186] on button "Edit Order" at bounding box center [323, 196] width 47 height 20
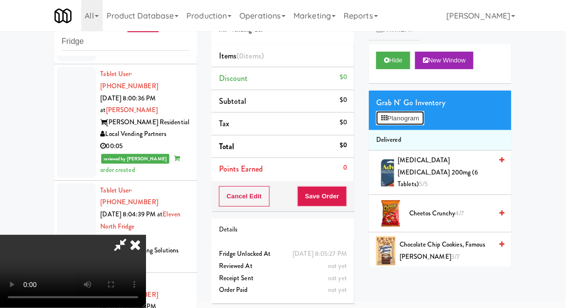
click at [414, 121] on button "Planogram" at bounding box center [400, 118] width 48 height 15
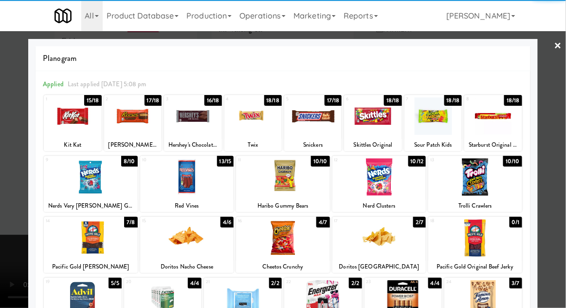
click at [265, 180] on div at bounding box center [283, 176] width 94 height 37
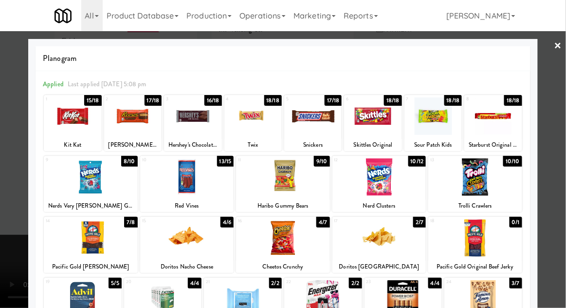
click at [561, 144] on div at bounding box center [283, 154] width 566 height 308
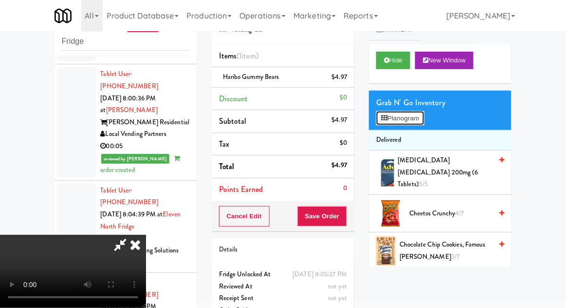
click at [419, 117] on button "Planogram" at bounding box center [400, 118] width 48 height 15
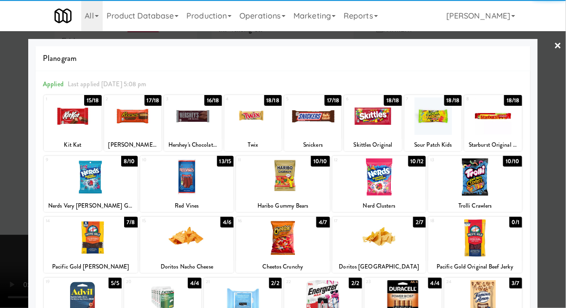
click at [491, 301] on div at bounding box center [483, 298] width 78 height 37
click at [559, 245] on div at bounding box center [283, 154] width 566 height 308
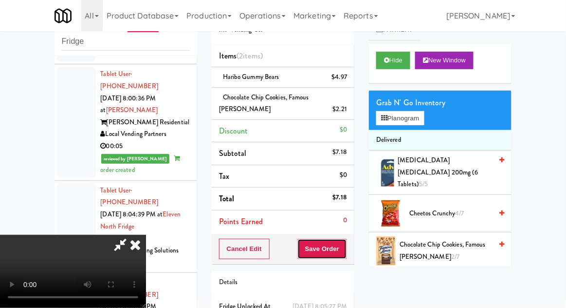
click at [345, 252] on button "Save Order" at bounding box center [322, 248] width 50 height 20
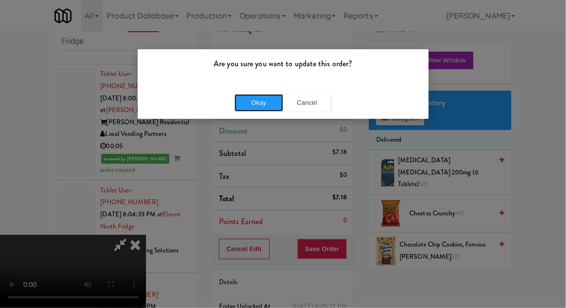
click at [241, 96] on button "Okay" at bounding box center [259, 103] width 49 height 18
